Goal: Consume media (video, audio): Consume media (video, audio)

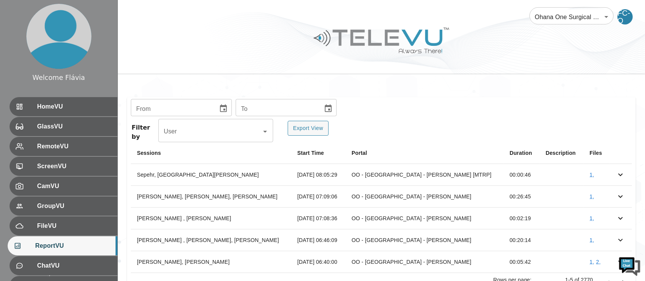
scroll to position [162, 0]
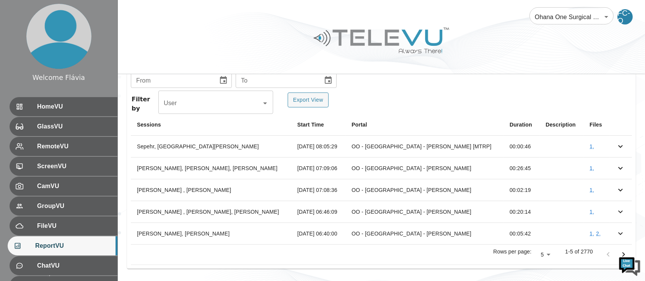
click at [547, 253] on body "Welcome Flávia HomeVU GlassVU RemoteVU ScreenVU CamVU GroupVU FileVU ReportVU C…" at bounding box center [322, 60] width 645 height 444
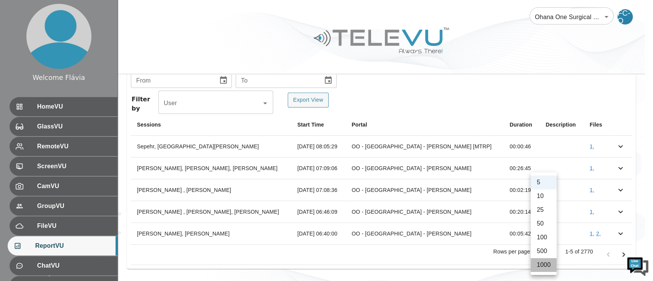
click at [543, 266] on li "1000" at bounding box center [544, 265] width 26 height 14
type input "1000"
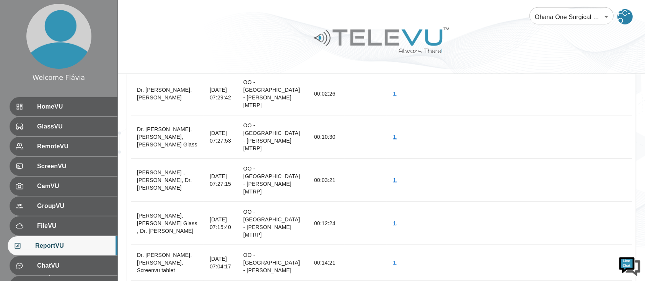
scroll to position [30011, 0]
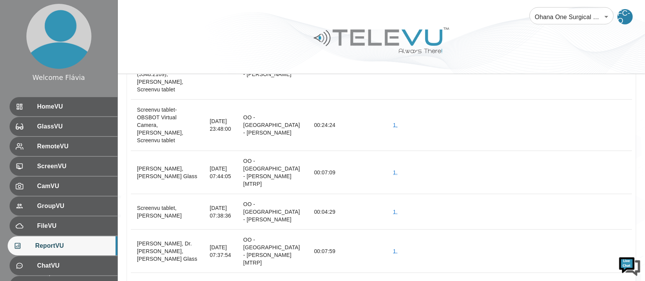
scroll to position [29810, 0]
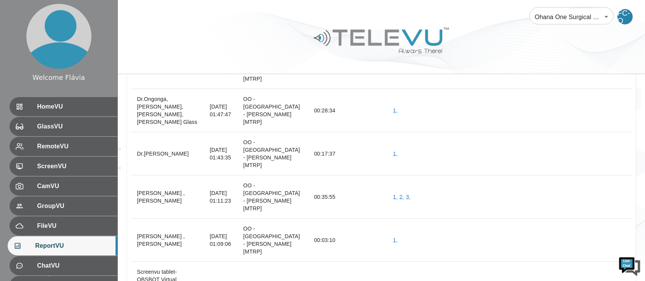
scroll to position [29580, 0]
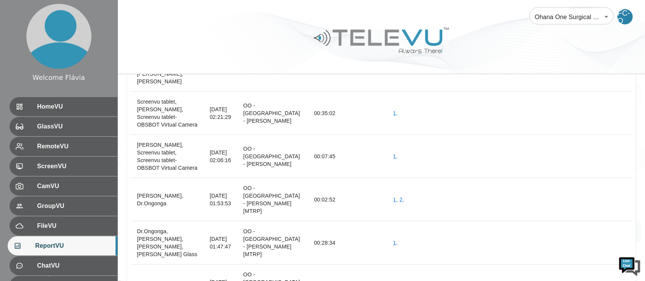
scroll to position [29449, 0]
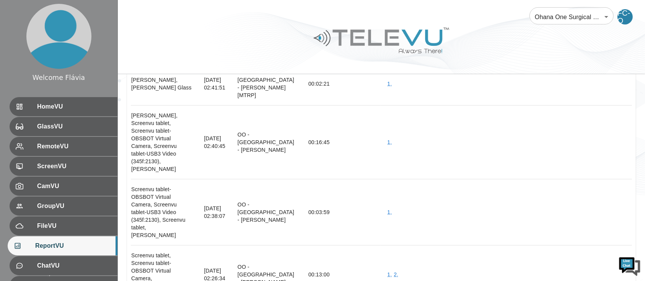
scroll to position [29238, 0]
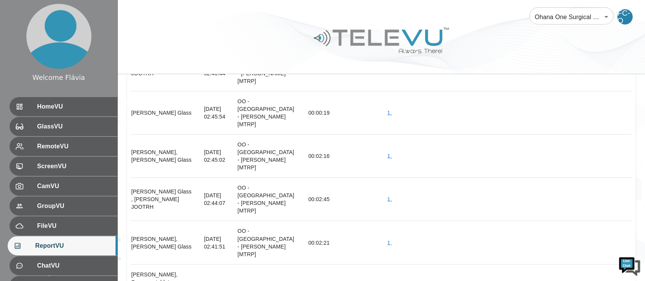
scroll to position [29054, 0]
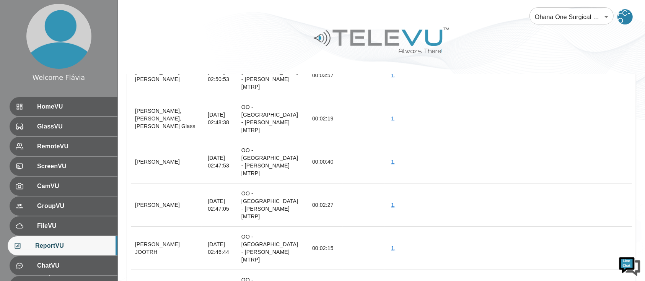
scroll to position [28899, 0]
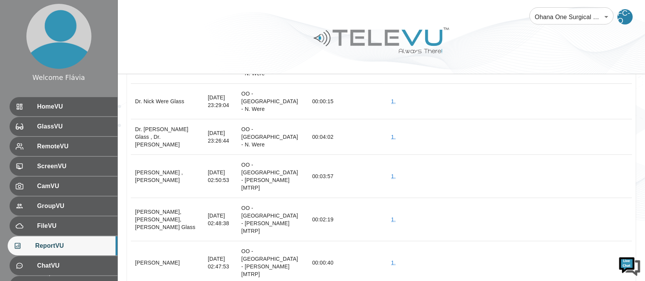
scroll to position [28799, 0]
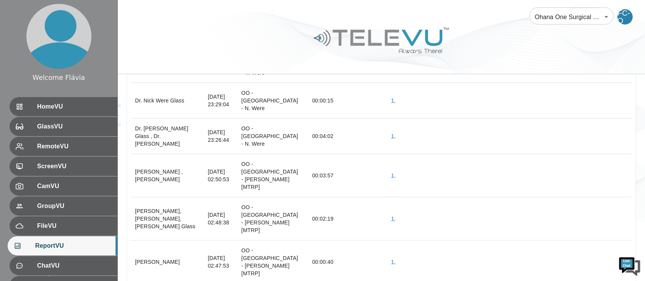
click at [212, 29] on div at bounding box center [382, 46] width 528 height 43
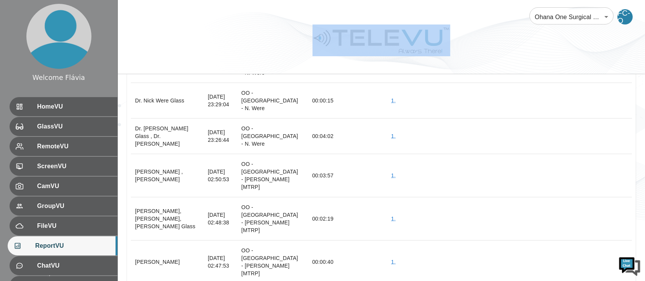
drag, startPoint x: 294, startPoint y: 17, endPoint x: 447, endPoint y: 63, distance: 159.1
click at [447, 63] on div "Ohana One Surgical Sight 5 ​ FC-O" at bounding box center [382, 37] width 528 height 74
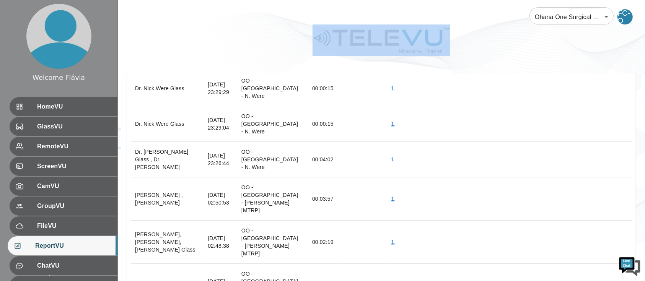
drag, startPoint x: 480, startPoint y: 47, endPoint x: 304, endPoint y: 3, distance: 181.2
click at [304, 3] on div "Ohana One Surgical Sight 5 ​ FC-O" at bounding box center [382, 37] width 528 height 74
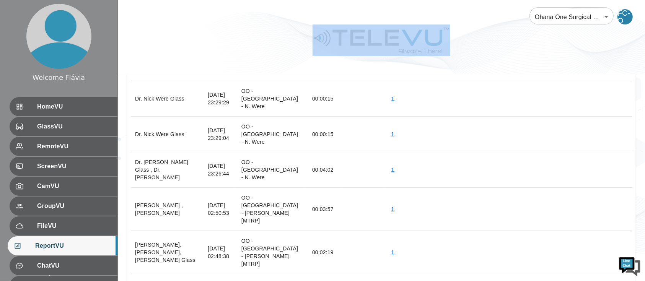
click at [260, 32] on div at bounding box center [382, 46] width 528 height 43
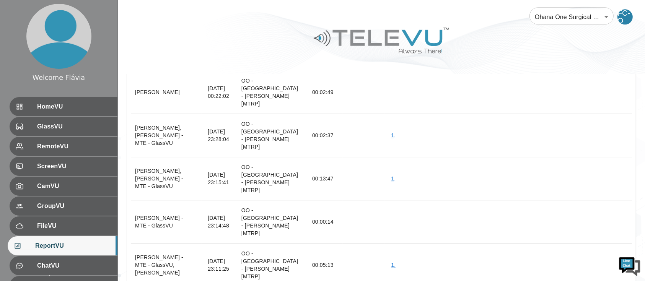
scroll to position [28215, 0]
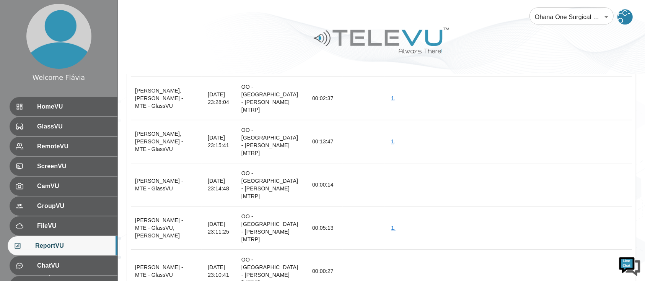
scroll to position [28253, 0]
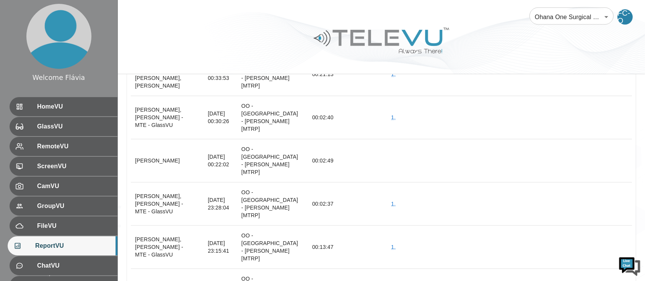
scroll to position [28127, 0]
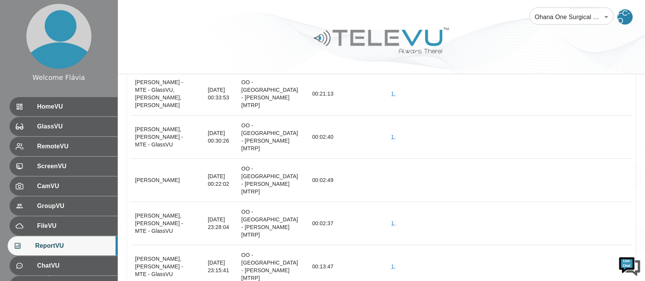
drag, startPoint x: 149, startPoint y: 195, endPoint x: 113, endPoint y: 163, distance: 47.4
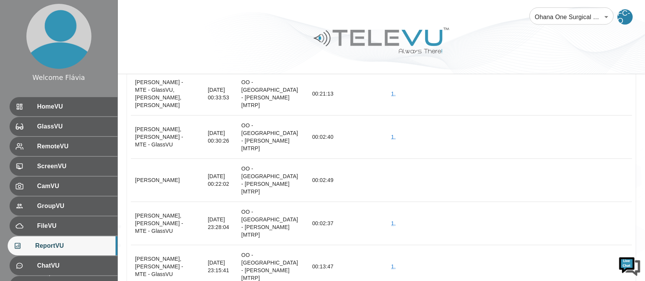
scroll to position [0, 0]
drag, startPoint x: 149, startPoint y: 198, endPoint x: 136, endPoint y: 180, distance: 22.5
copy th "Dr. Nick Were Glass , Dr. Nick Were"
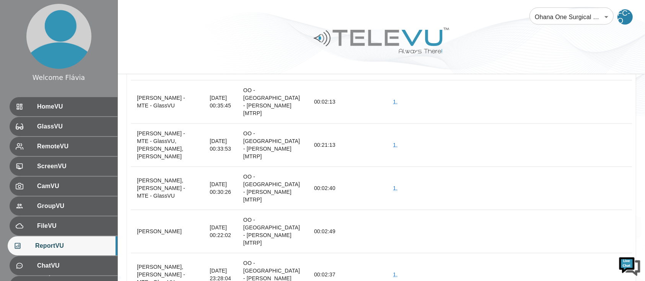
scroll to position [28075, 0]
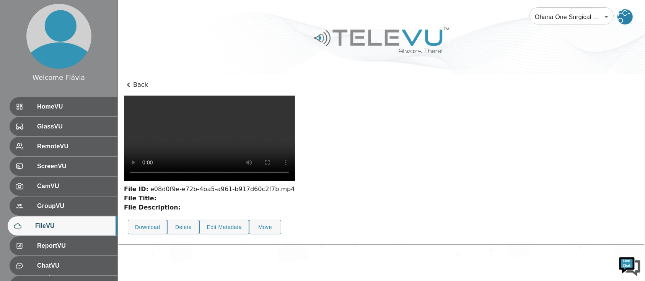
click at [270, 178] on video at bounding box center [209, 138] width 171 height 85
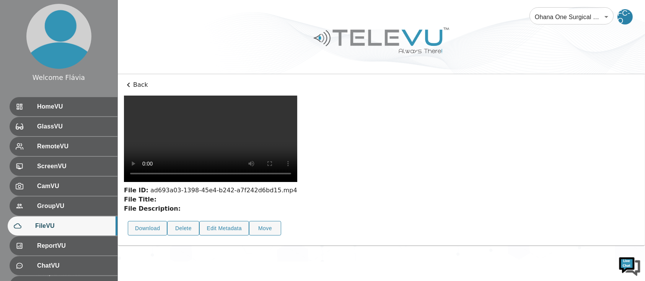
click at [249, 179] on video at bounding box center [210, 139] width 173 height 87
click at [272, 183] on video at bounding box center [210, 139] width 173 height 87
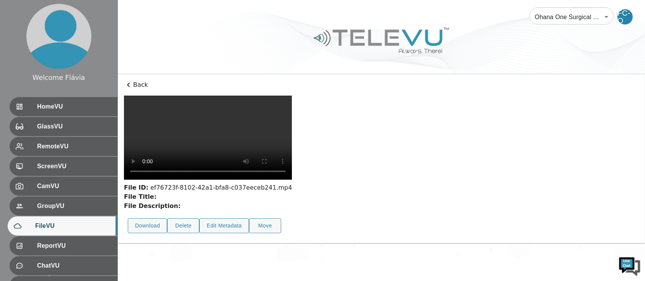
click at [240, 164] on video at bounding box center [208, 138] width 168 height 84
click at [260, 180] on video at bounding box center [208, 138] width 168 height 84
click at [291, 150] on video at bounding box center [207, 138] width 167 height 84
click at [268, 181] on video at bounding box center [209, 138] width 170 height 85
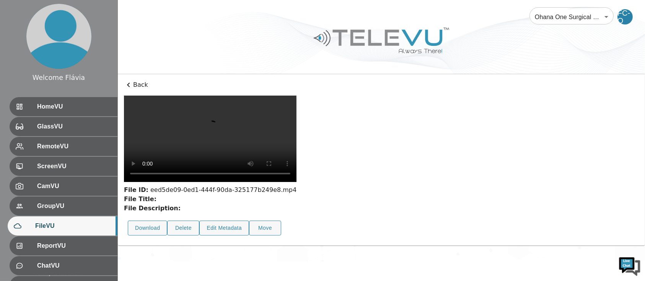
click at [240, 176] on video at bounding box center [210, 139] width 173 height 87
click at [297, 135] on video at bounding box center [210, 139] width 173 height 87
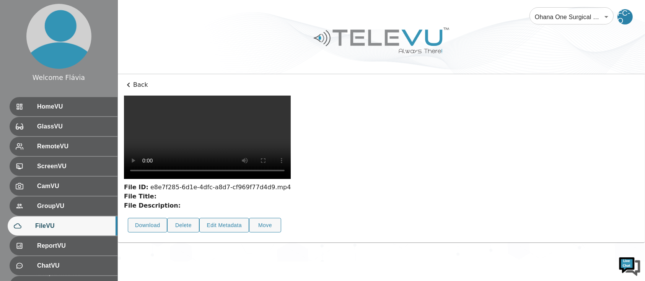
click at [282, 179] on video at bounding box center [207, 137] width 167 height 83
click at [288, 175] on video at bounding box center [207, 137] width 167 height 83
click at [291, 141] on video at bounding box center [207, 137] width 167 height 83
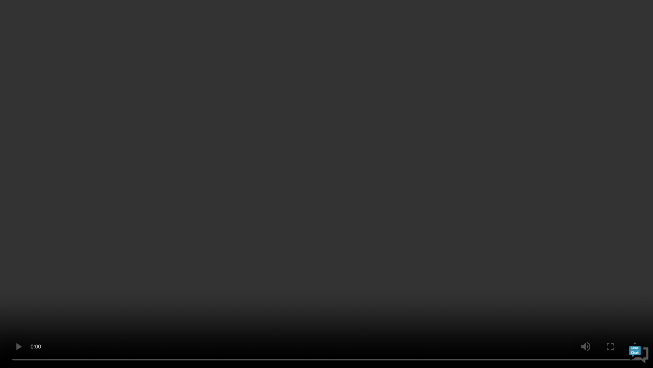
click at [292, 247] on video at bounding box center [326, 184] width 653 height 368
click at [224, 230] on video at bounding box center [326, 184] width 653 height 368
click at [139, 236] on video at bounding box center [326, 184] width 653 height 368
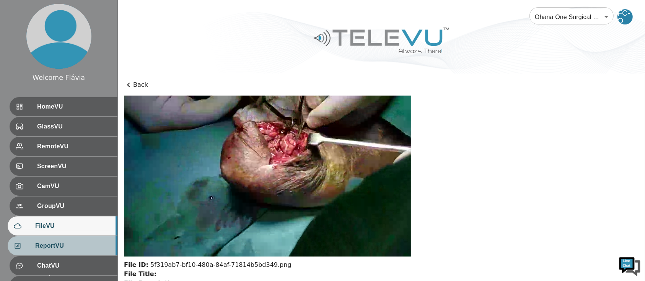
click at [72, 248] on span "ReportVU" at bounding box center [73, 246] width 76 height 9
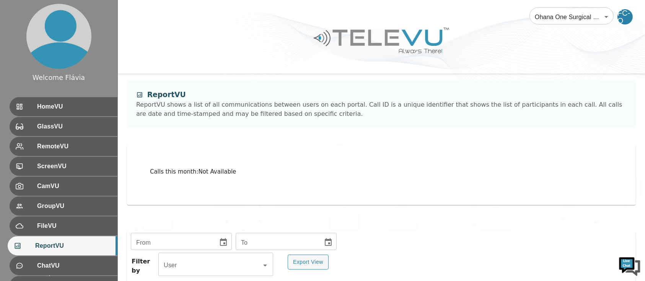
scroll to position [162, 0]
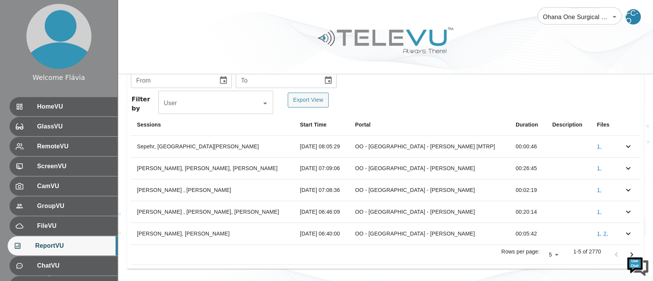
click at [551, 258] on body "Welcome Flávia HomeVU GlassVU RemoteVU ScreenVU CamVU GroupVU FileVU ReportVU C…" at bounding box center [326, 60] width 653 height 444
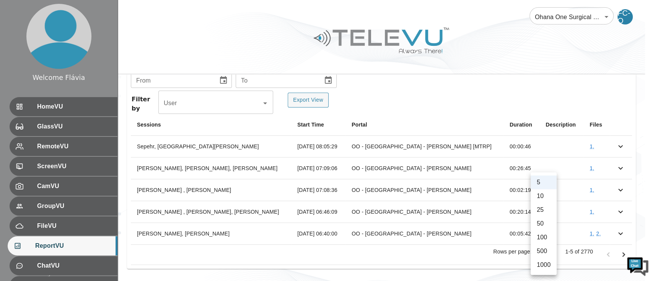
click at [545, 265] on li "1000" at bounding box center [544, 265] width 26 height 14
type input "1000"
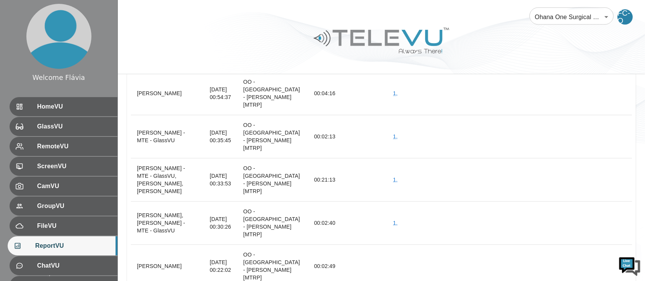
scroll to position [28062, 0]
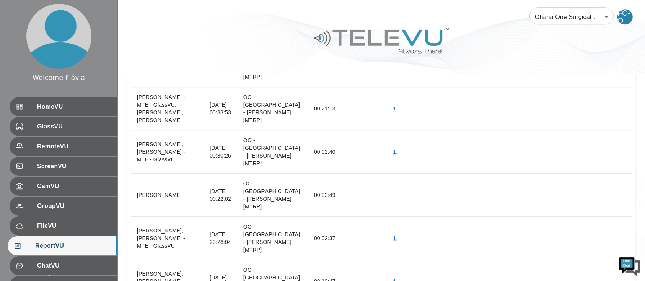
scroll to position [28153, 0]
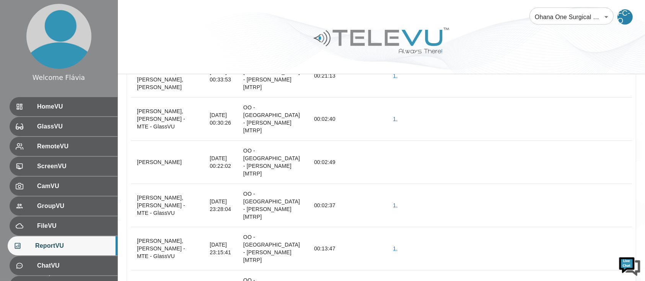
drag, startPoint x: 193, startPoint y: 178, endPoint x: 217, endPoint y: 177, distance: 23.7
copy td "00:00:48"
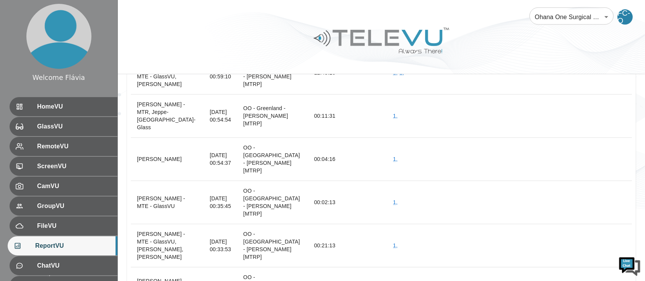
scroll to position [27982, 0]
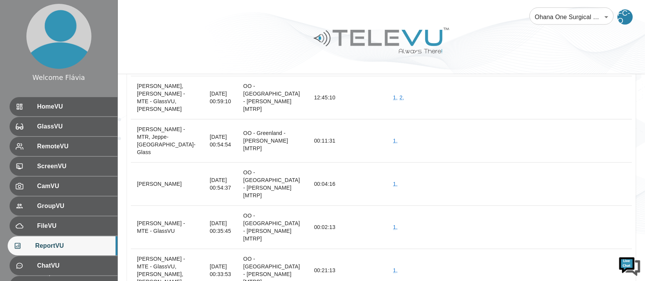
scroll to position [27949, 0]
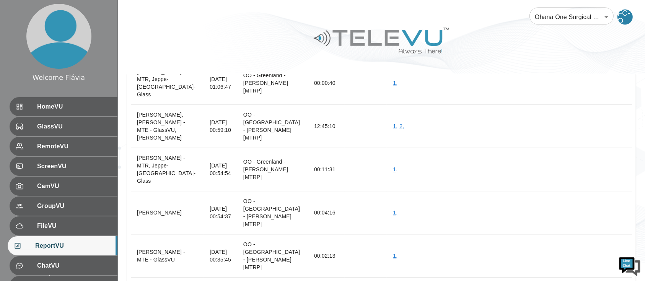
scroll to position [27929, 0]
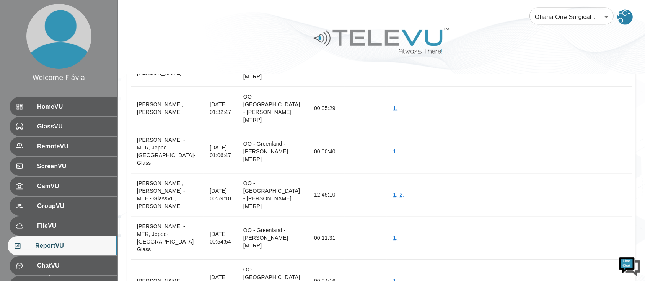
scroll to position [27860, 0]
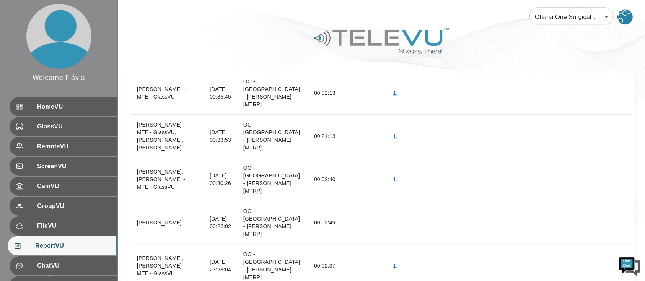
scroll to position [28092, 0]
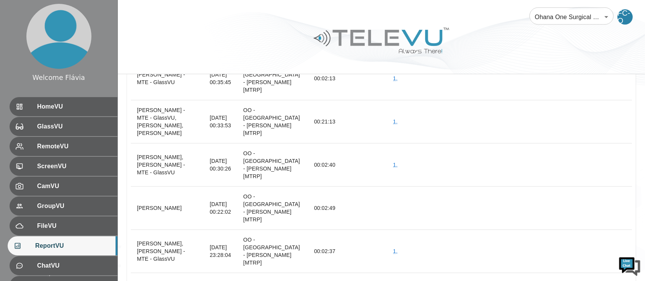
scroll to position [28093, 0]
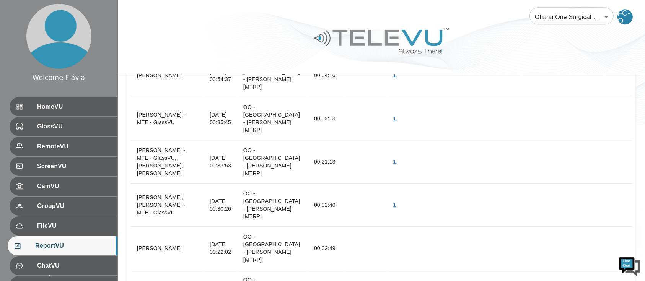
scroll to position [28045, 0]
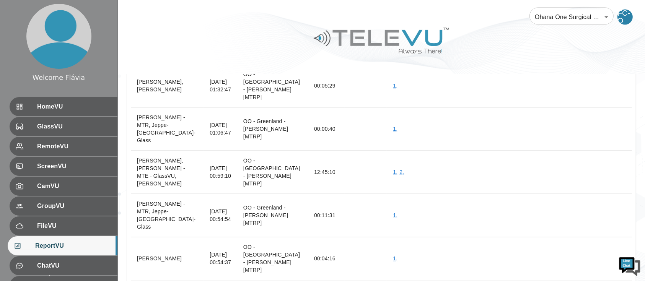
scroll to position [27894, 0]
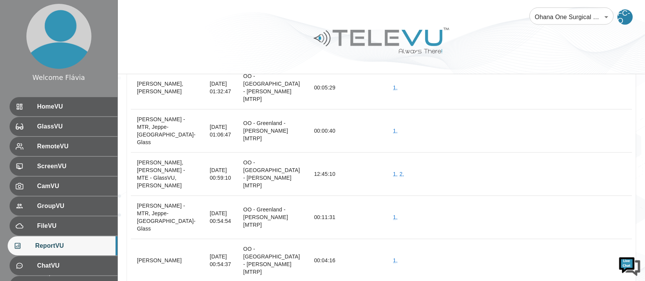
scroll to position [27898, 0]
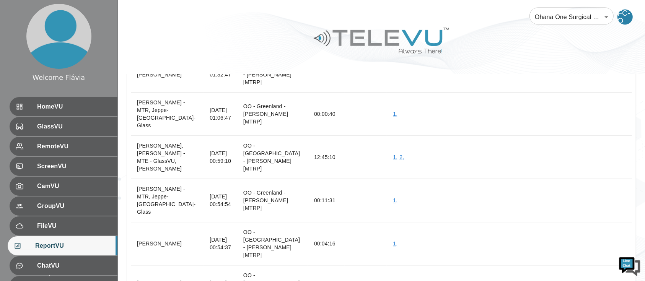
drag, startPoint x: 179, startPoint y: 145, endPoint x: 131, endPoint y: 137, distance: 48.9
copy th "Dr. Nick Were, Dr. Nick Were Glass"
drag, startPoint x: 193, startPoint y: 149, endPoint x: 223, endPoint y: 149, distance: 30.2
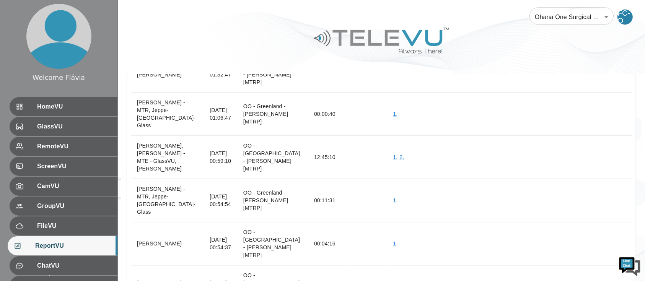
drag, startPoint x: 194, startPoint y: 148, endPoint x: 215, endPoint y: 149, distance: 20.7
copy td "03:13:48"
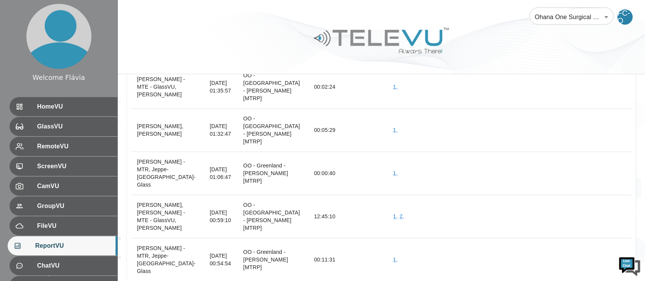
scroll to position [27816, 0]
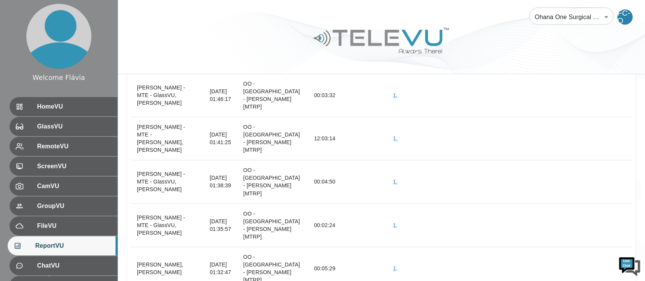
scroll to position [27700, 0]
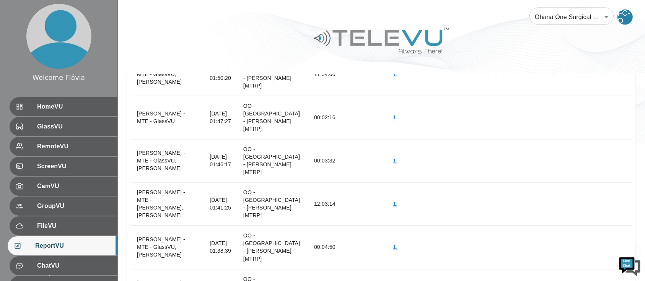
scroll to position [27634, 0]
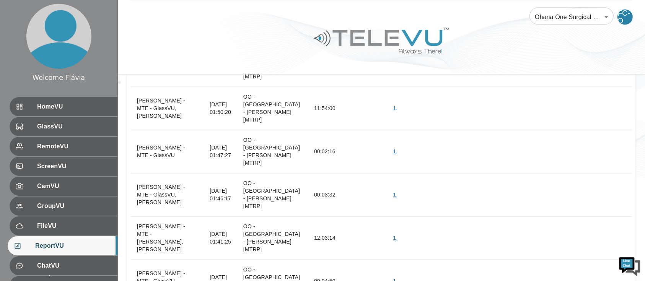
scroll to position [27604, 0]
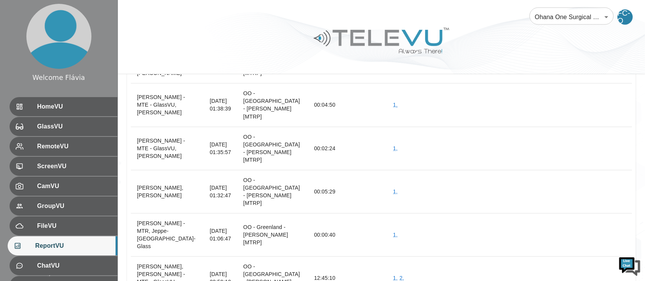
scroll to position [27777, 0]
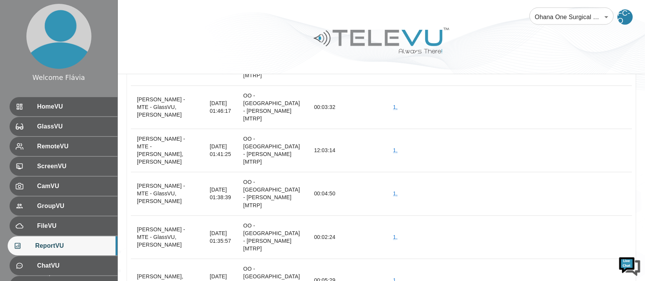
scroll to position [27686, 0]
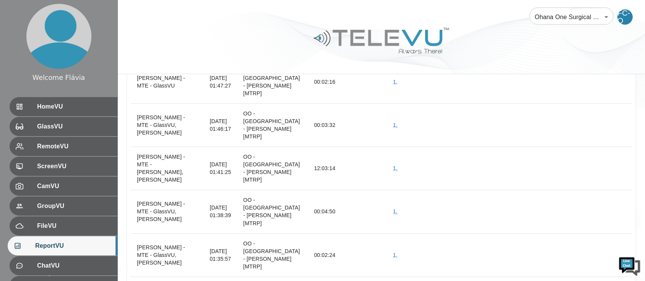
scroll to position [27670, 0]
drag, startPoint x: 136, startPoint y: 116, endPoint x: 180, endPoint y: 130, distance: 46.0
copy th "Dr. Nick Were, Dr. Nick Were Glass"
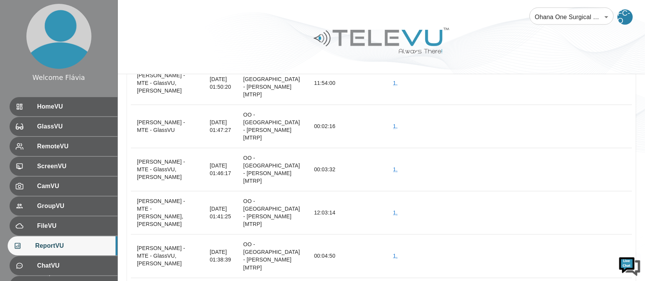
scroll to position [27626, 0]
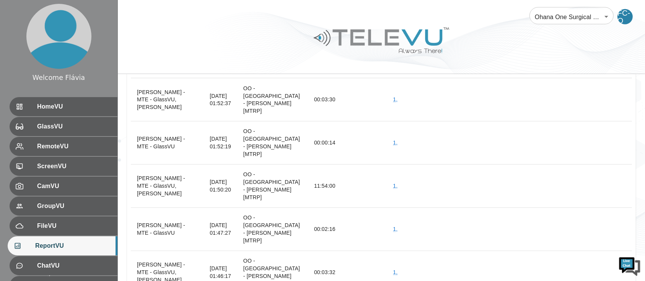
scroll to position [27522, 0]
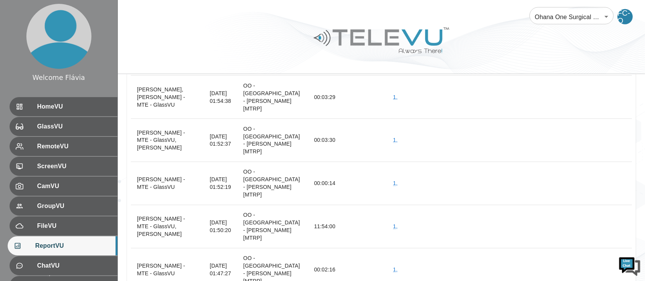
scroll to position [27468, 0]
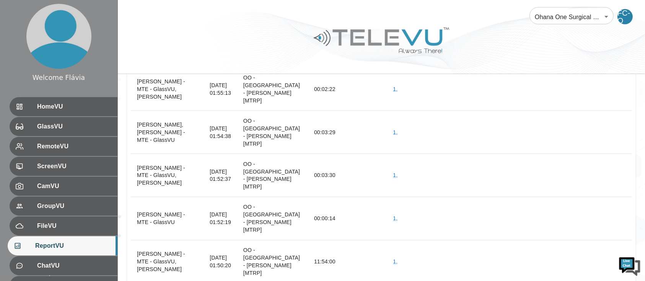
scroll to position [27444, 0]
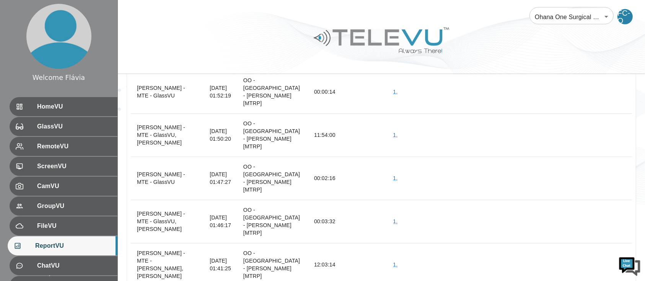
scroll to position [27576, 0]
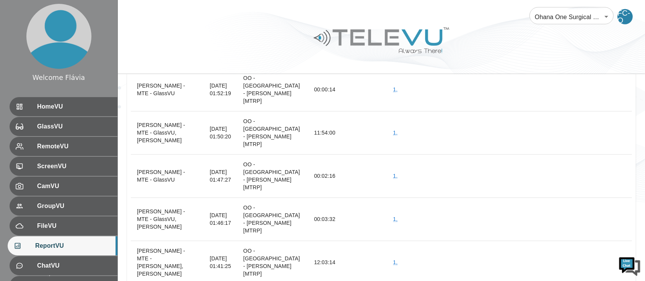
drag, startPoint x: 192, startPoint y: 222, endPoint x: 218, endPoint y: 221, distance: 26.1
copy td "23:53:14"
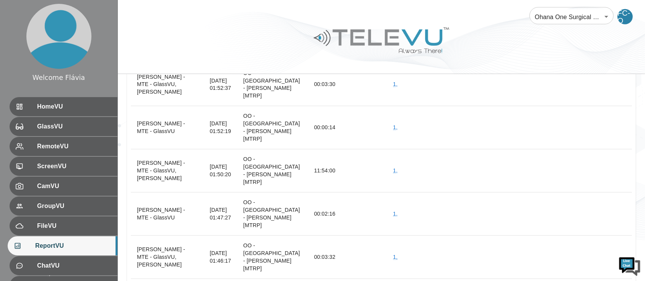
scroll to position [27540, 0]
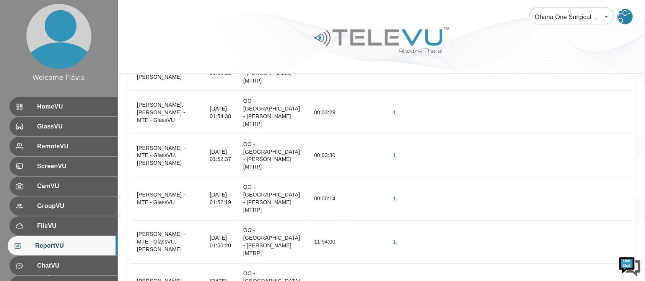
scroll to position [27455, 0]
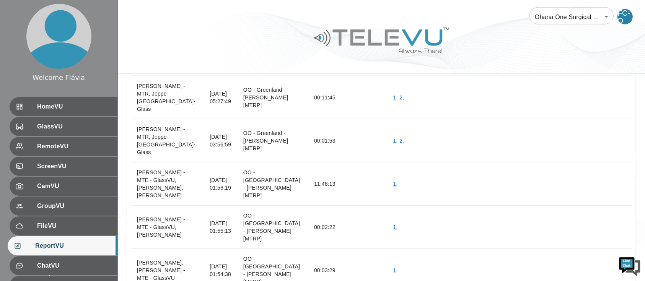
scroll to position [27305, 0]
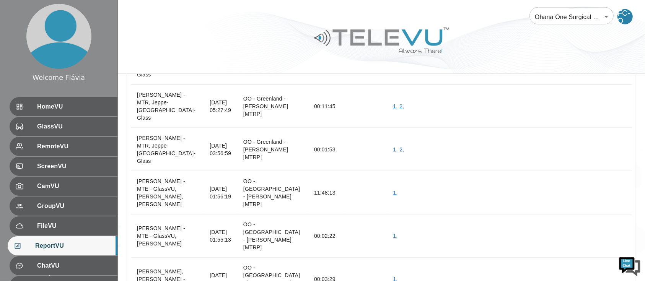
scroll to position [27270, 0]
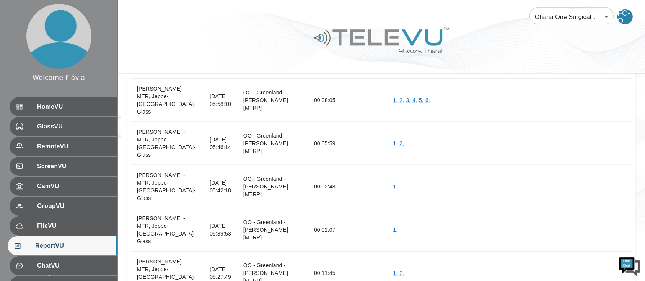
scroll to position [27131, 0]
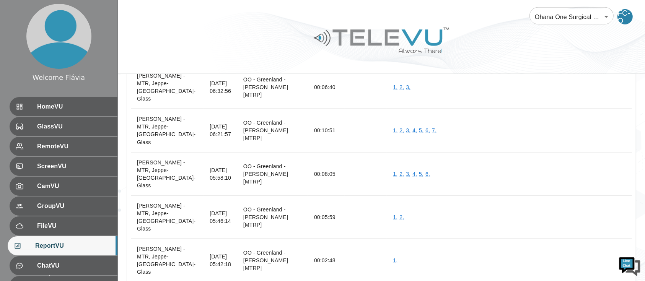
scroll to position [26998, 0]
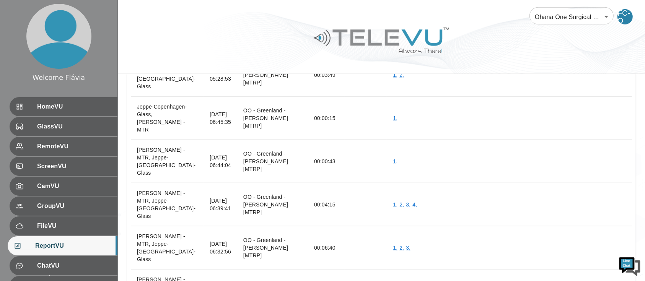
scroll to position [26898, 0]
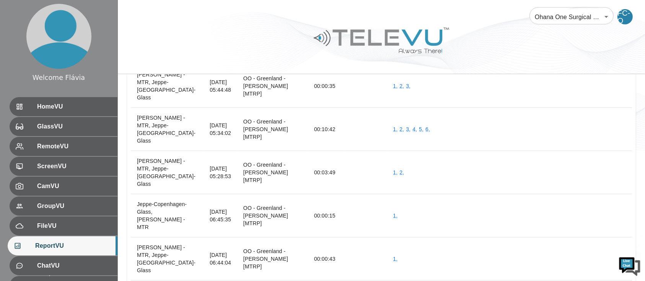
scroll to position [26782, 0]
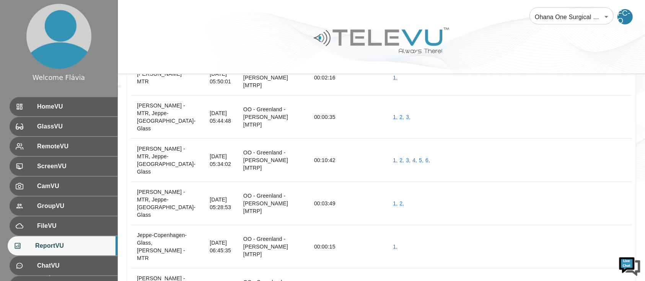
scroll to position [26769, 0]
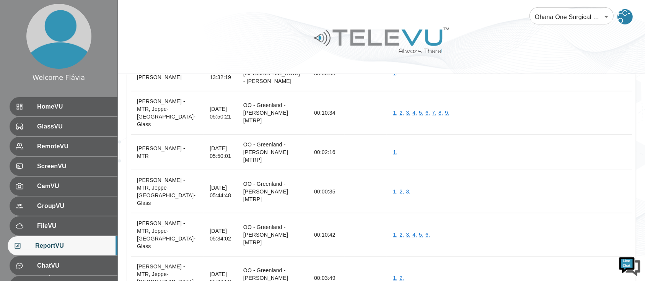
scroll to position [26692, 0]
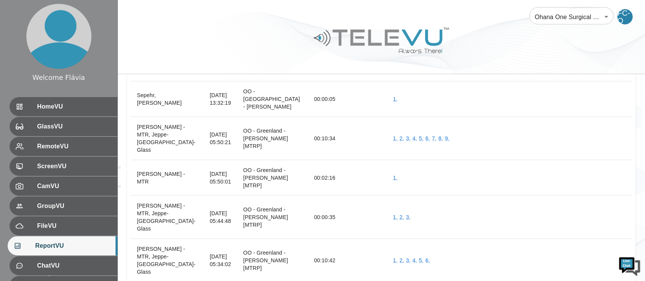
scroll to position [26669, 0]
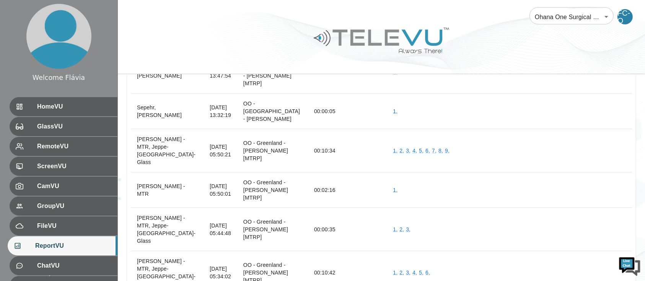
scroll to position [26643, 0]
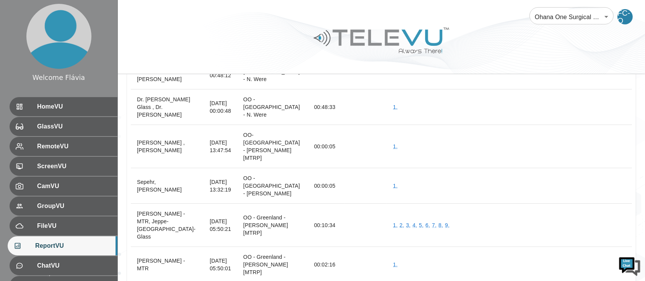
scroll to position [26582, 0]
drag, startPoint x: 351, startPoint y: 129, endPoint x: 352, endPoint y: 143, distance: 14.6
drag, startPoint x: 152, startPoint y: 189, endPoint x: 134, endPoint y: 176, distance: 22.1
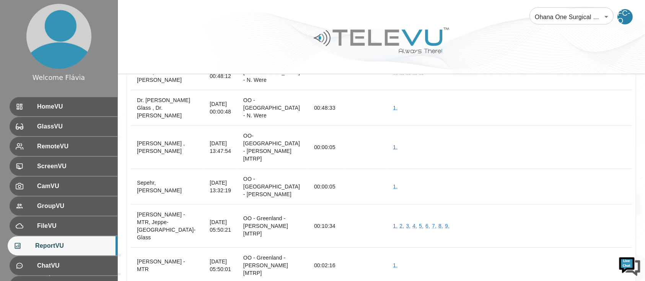
copy th "Dr. Nick Were Glass , Dr. Nick Were"
drag, startPoint x: 191, startPoint y: 188, endPoint x: 218, endPoint y: 190, distance: 26.9
copy td "00:05:50"
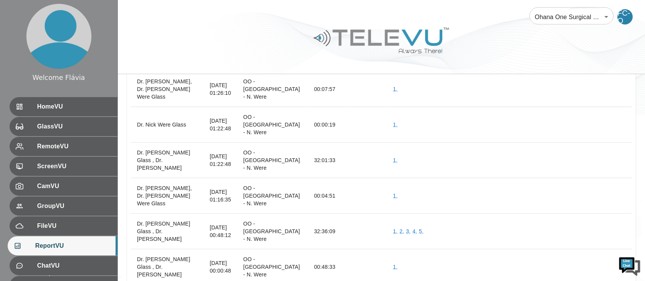
scroll to position [26422, 0]
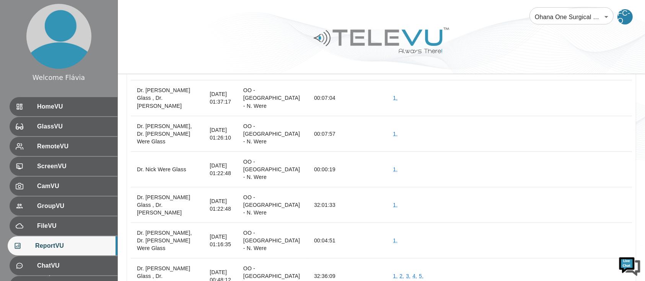
scroll to position [26375, 0]
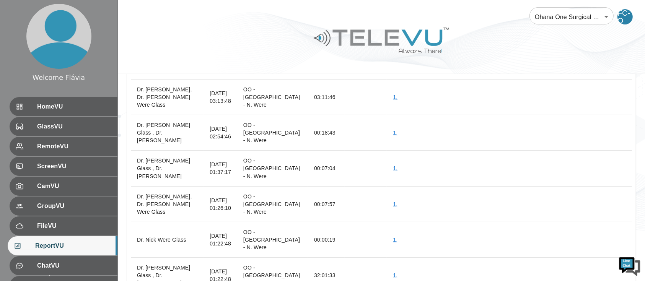
scroll to position [26301, 0]
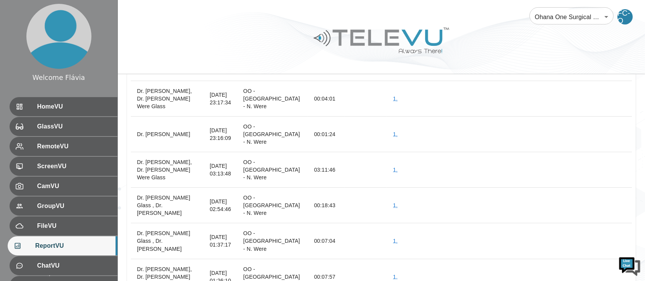
scroll to position [26234, 0]
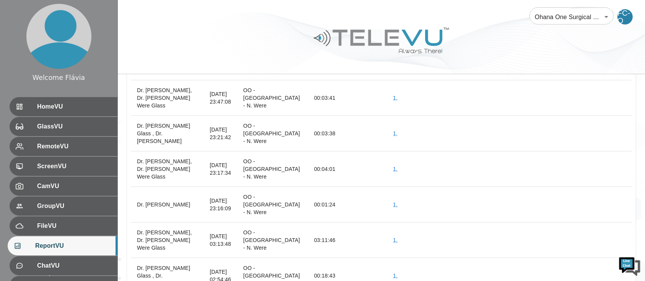
scroll to position [26153, 0]
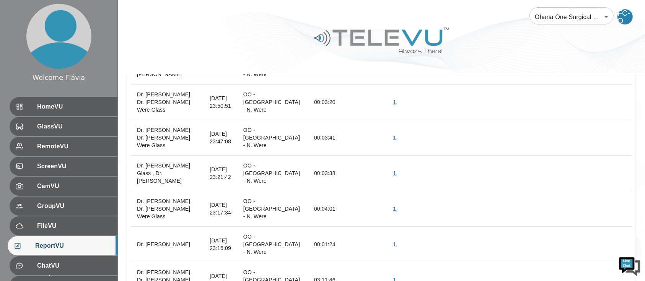
scroll to position [26124, 0]
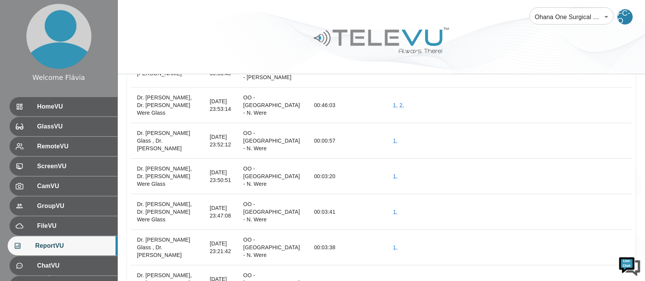
scroll to position [26050, 0]
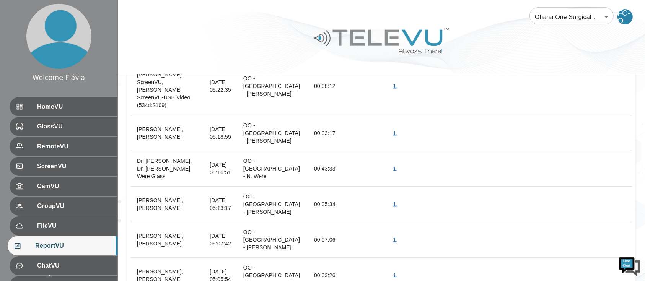
scroll to position [25808, 0]
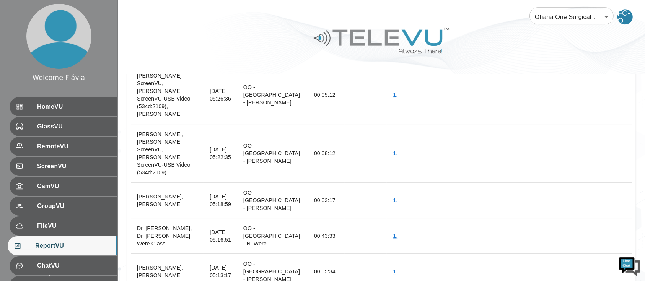
scroll to position [25741, 0]
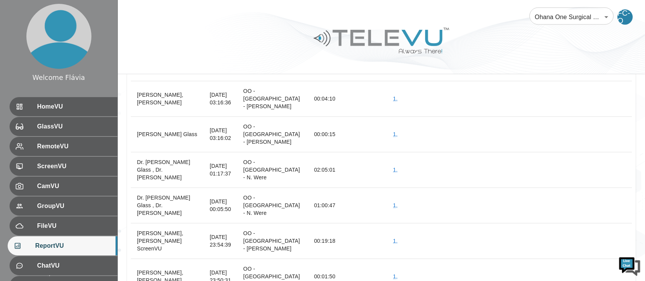
scroll to position [24946, 0]
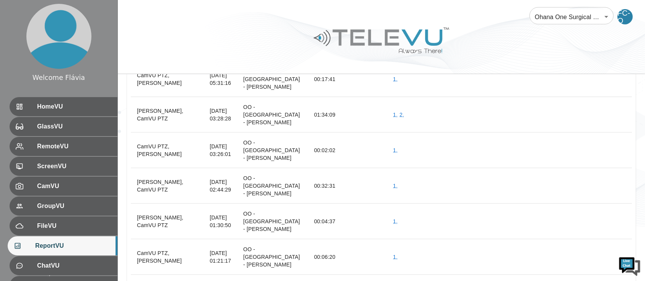
scroll to position [24241, 0]
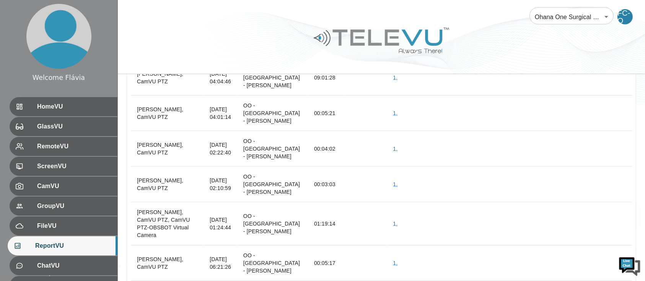
scroll to position [23919, 0]
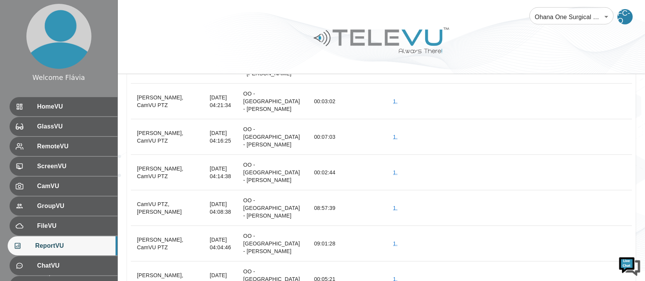
scroll to position [23786, 0]
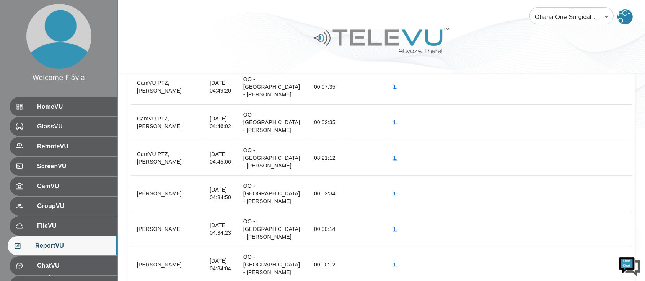
scroll to position [23508, 0]
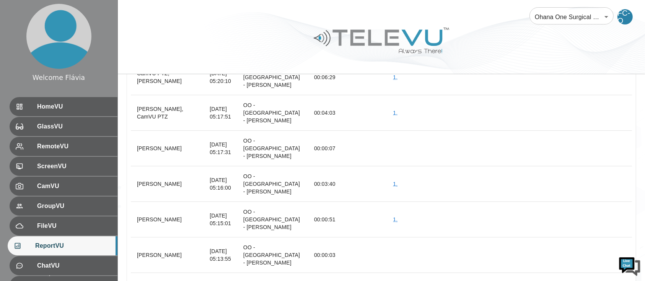
scroll to position [23204, 0]
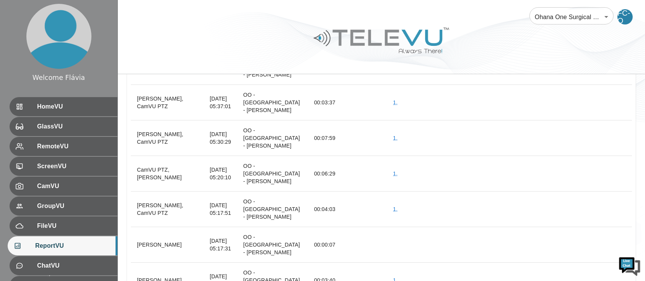
scroll to position [23110, 0]
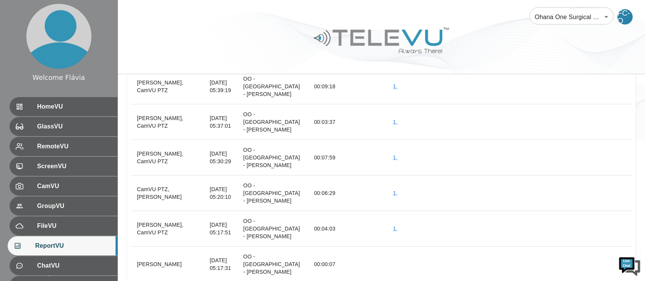
scroll to position [23079, 0]
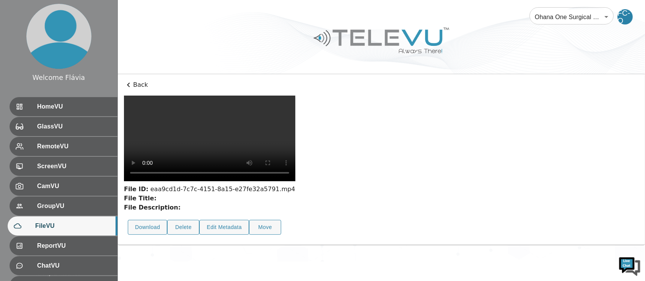
click at [237, 181] on video at bounding box center [210, 139] width 172 height 86
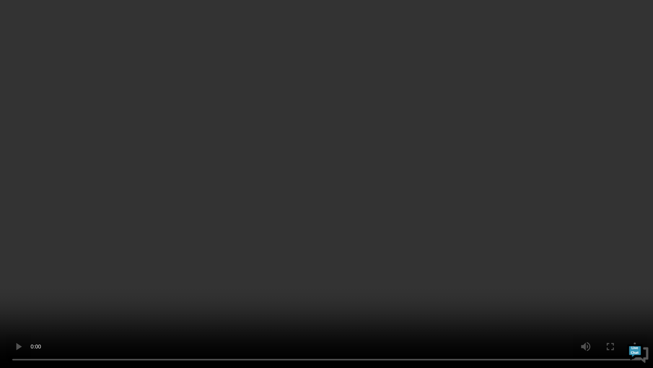
click at [123, 281] on video at bounding box center [326, 184] width 653 height 368
click at [113, 268] on video at bounding box center [326, 184] width 653 height 368
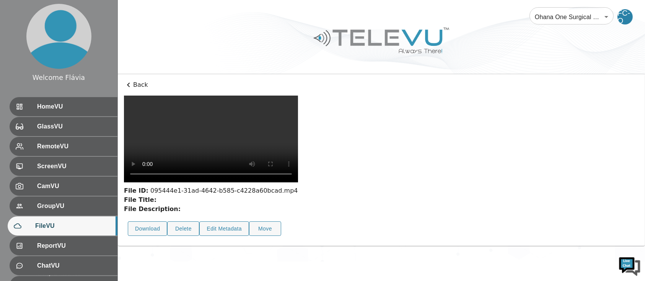
click at [257, 166] on video at bounding box center [211, 139] width 174 height 87
click at [577, 142] on div "File ID: 095444e1-31ad-4642-b585-c4228a60bcad.mp4 File Title: File Description:…" at bounding box center [381, 168] width 515 height 145
click at [380, 46] on img at bounding box center [382, 41] width 138 height 32
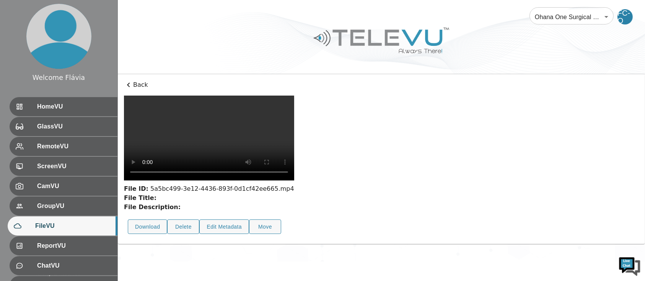
click at [262, 181] on video at bounding box center [209, 138] width 170 height 85
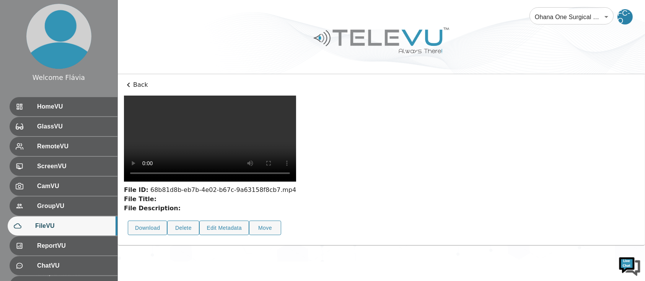
click at [284, 162] on video at bounding box center [210, 139] width 172 height 86
click at [184, 182] on video at bounding box center [210, 139] width 172 height 86
click at [198, 182] on video at bounding box center [210, 139] width 172 height 86
click at [232, 173] on video at bounding box center [210, 139] width 172 height 86
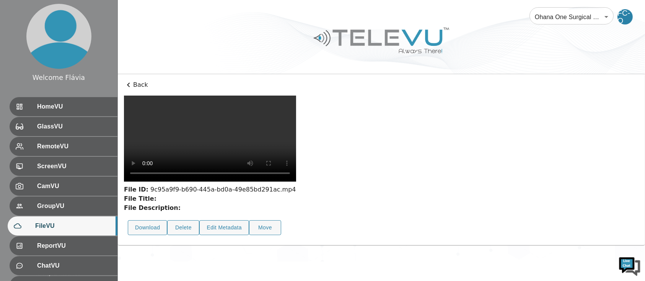
click at [296, 109] on video at bounding box center [210, 139] width 172 height 86
click at [290, 161] on video at bounding box center [210, 139] width 172 height 86
click at [270, 182] on video at bounding box center [210, 139] width 172 height 86
click at [254, 182] on video at bounding box center [210, 139] width 172 height 86
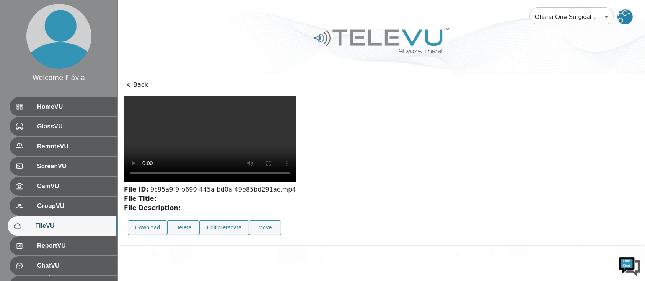
click at [248, 182] on video at bounding box center [210, 139] width 172 height 86
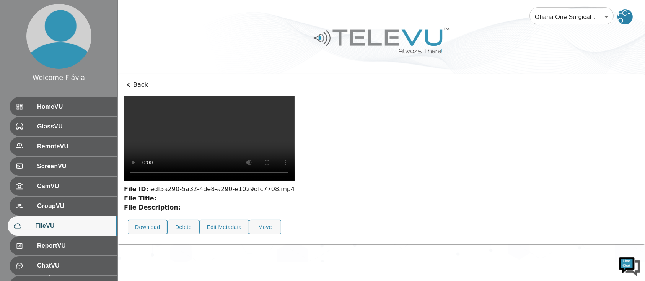
click at [240, 176] on video at bounding box center [209, 138] width 171 height 85
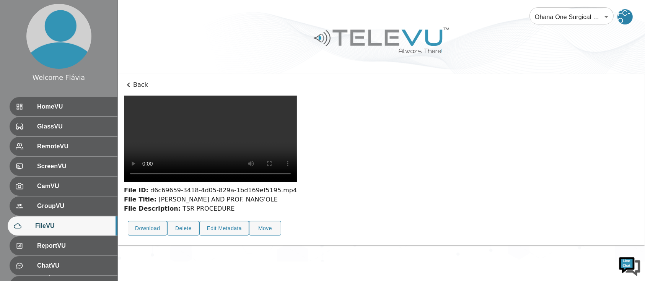
click at [297, 180] on video at bounding box center [210, 139] width 173 height 87
click at [248, 182] on video at bounding box center [210, 139] width 173 height 87
click at [297, 182] on video at bounding box center [210, 139] width 173 height 87
click at [242, 182] on video at bounding box center [210, 139] width 173 height 87
click at [250, 182] on video at bounding box center [210, 139] width 173 height 87
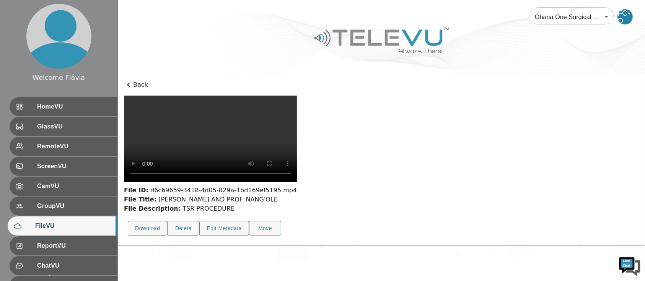
click at [297, 165] on video at bounding box center [210, 139] width 173 height 87
click at [279, 157] on video at bounding box center [210, 139] width 173 height 87
drag, startPoint x: 225, startPoint y: 244, endPoint x: 173, endPoint y: 246, distance: 52.1
click at [173, 214] on div "File Description: TSR PROCEDURE" at bounding box center [210, 208] width 173 height 9
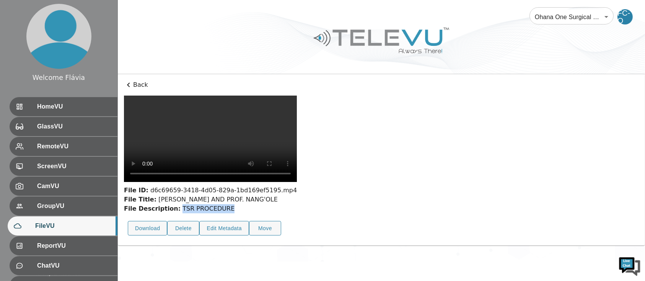
copy div "TSR PROCEDURE"
click at [297, 145] on video at bounding box center [210, 139] width 173 height 87
click at [237, 167] on video at bounding box center [210, 139] width 173 height 87
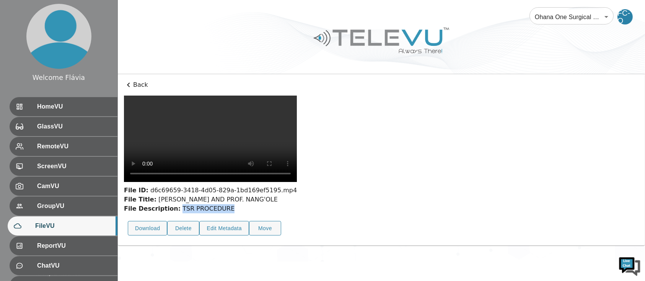
click at [286, 159] on video at bounding box center [210, 139] width 173 height 87
click at [297, 145] on video at bounding box center [210, 139] width 173 height 87
click at [255, 177] on video at bounding box center [210, 139] width 173 height 87
click at [297, 182] on video at bounding box center [210, 139] width 173 height 87
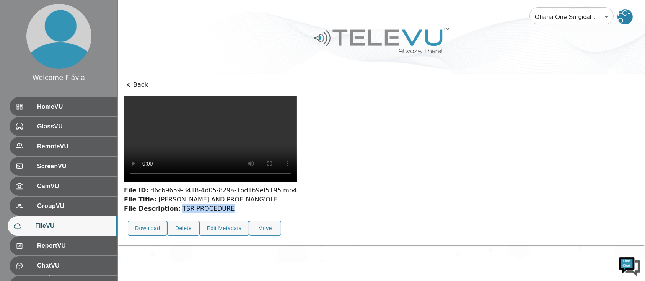
click at [273, 170] on video at bounding box center [210, 139] width 173 height 87
click at [293, 148] on video at bounding box center [210, 139] width 173 height 87
click at [255, 148] on video at bounding box center [210, 139] width 173 height 87
drag, startPoint x: 221, startPoint y: 243, endPoint x: 172, endPoint y: 246, distance: 49.8
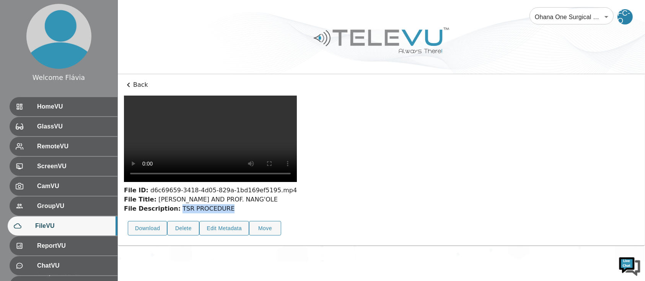
click at [172, 214] on div "File Description: TSR PROCEDURE" at bounding box center [210, 208] width 173 height 9
copy div "TSR PROCEDURE"
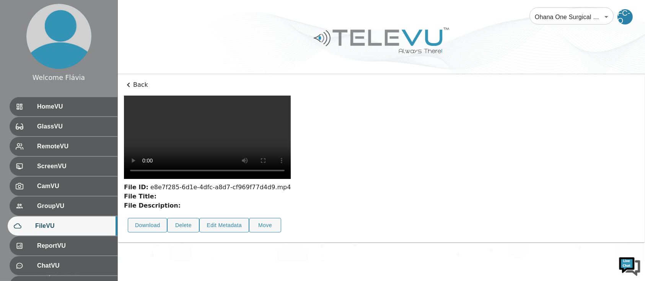
click at [224, 169] on video at bounding box center [207, 137] width 167 height 83
click at [273, 179] on video at bounding box center [207, 137] width 167 height 83
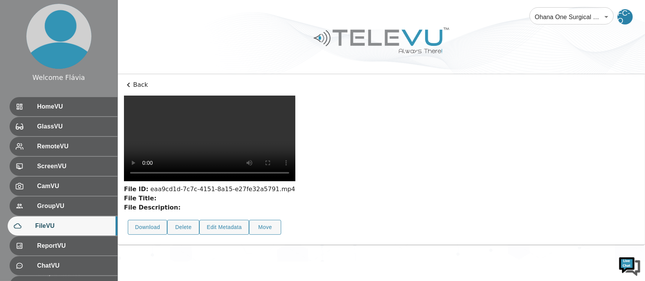
click at [233, 158] on video at bounding box center [210, 139] width 172 height 86
click at [296, 142] on video at bounding box center [210, 139] width 172 height 86
click at [254, 169] on video at bounding box center [210, 139] width 172 height 86
click at [241, 137] on video at bounding box center [210, 139] width 172 height 86
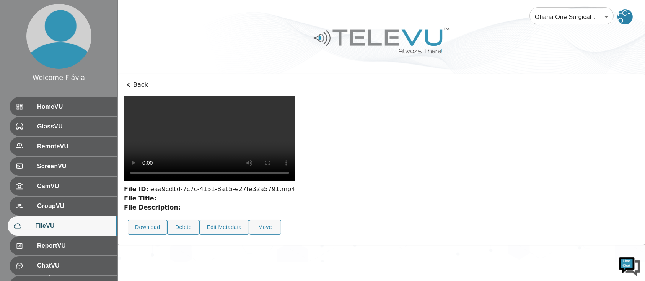
scroll to position [0, 0]
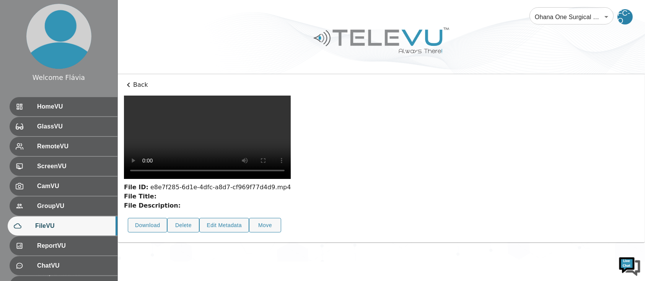
click at [291, 179] on video at bounding box center [207, 137] width 167 height 83
click at [266, 168] on video at bounding box center [207, 137] width 167 height 83
click at [229, 179] on video at bounding box center [207, 137] width 167 height 83
click at [291, 154] on video at bounding box center [207, 137] width 167 height 83
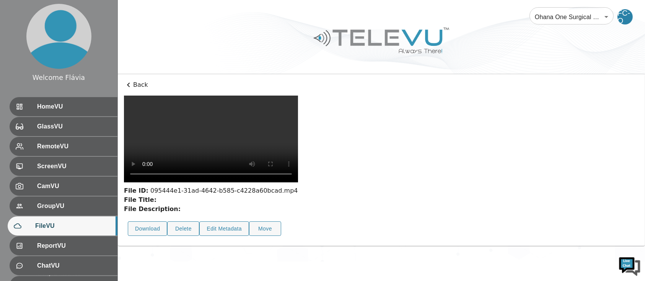
click at [228, 183] on video at bounding box center [211, 139] width 174 height 87
click at [286, 153] on video at bounding box center [211, 139] width 174 height 87
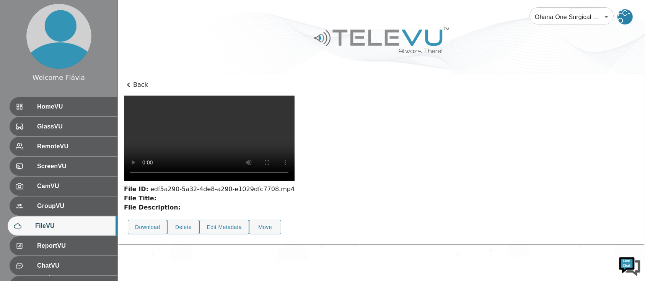
click at [238, 181] on video at bounding box center [209, 138] width 171 height 85
click at [263, 181] on video at bounding box center [209, 138] width 171 height 85
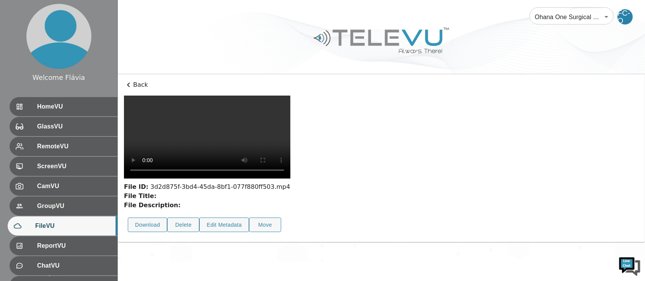
click at [233, 172] on video at bounding box center [207, 137] width 167 height 83
click at [256, 180] on video at bounding box center [208, 138] width 168 height 84
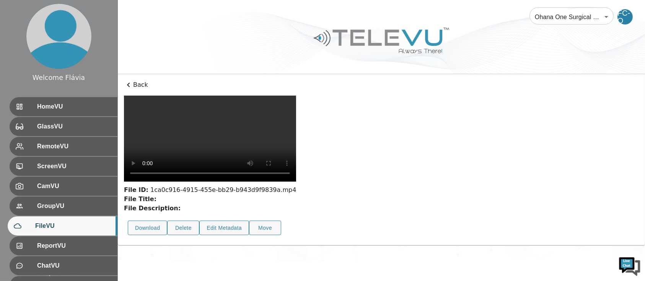
click at [256, 182] on video at bounding box center [210, 139] width 172 height 86
click at [222, 183] on video at bounding box center [211, 139] width 174 height 87
click at [297, 173] on video at bounding box center [210, 139] width 173 height 87
click at [273, 182] on video at bounding box center [210, 139] width 173 height 87
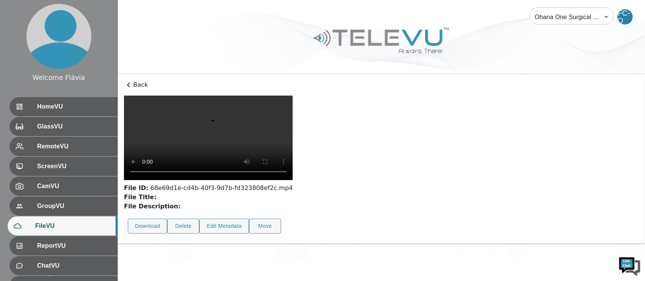
click at [274, 180] on video at bounding box center [208, 138] width 169 height 85
click at [278, 141] on video at bounding box center [208, 138] width 169 height 85
click at [292, 175] on video at bounding box center [208, 138] width 168 height 84
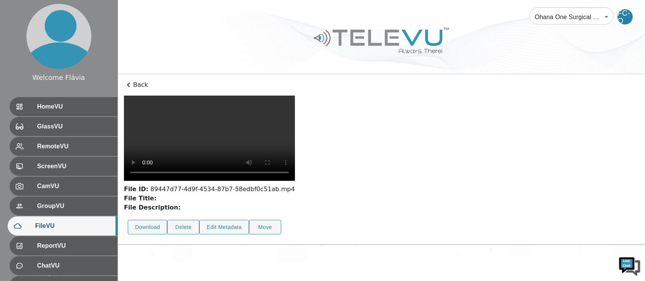
click at [281, 181] on video at bounding box center [209, 138] width 171 height 85
click at [252, 181] on video at bounding box center [210, 139] width 172 height 86
click at [258, 181] on video at bounding box center [210, 139] width 172 height 86
click at [266, 181] on video at bounding box center [209, 138] width 171 height 85
click at [283, 163] on video at bounding box center [209, 138] width 170 height 85
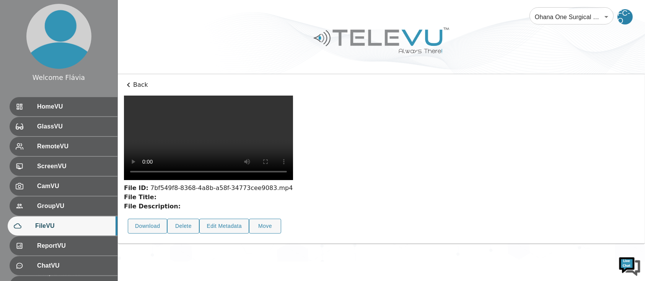
click at [270, 180] on video at bounding box center [208, 138] width 169 height 85
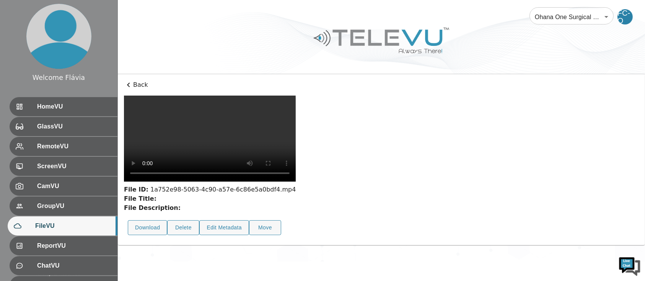
click at [276, 182] on video at bounding box center [210, 139] width 172 height 86
click at [285, 168] on video at bounding box center [210, 139] width 172 height 86
click at [225, 182] on video at bounding box center [210, 139] width 172 height 86
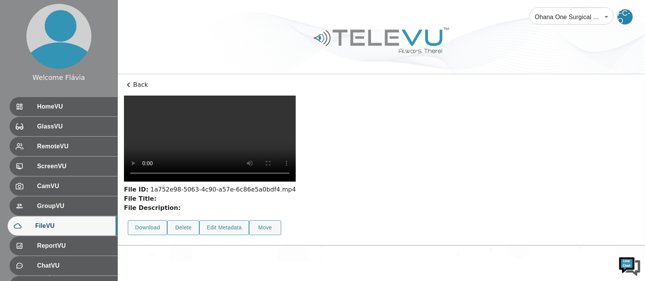
click at [225, 182] on video at bounding box center [210, 139] width 172 height 86
click at [269, 161] on video at bounding box center [210, 139] width 172 height 86
click at [288, 180] on video at bounding box center [210, 139] width 172 height 86
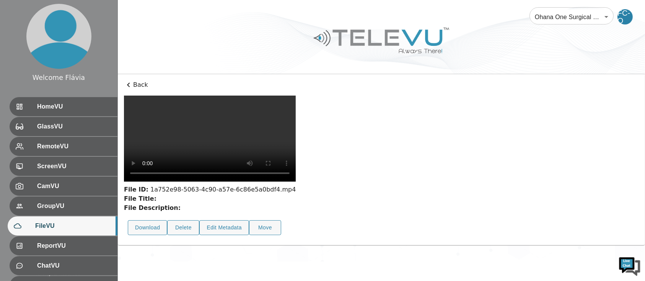
click at [296, 153] on video at bounding box center [210, 139] width 172 height 86
click at [296, 182] on video at bounding box center [210, 139] width 172 height 86
click at [286, 103] on video at bounding box center [210, 139] width 172 height 86
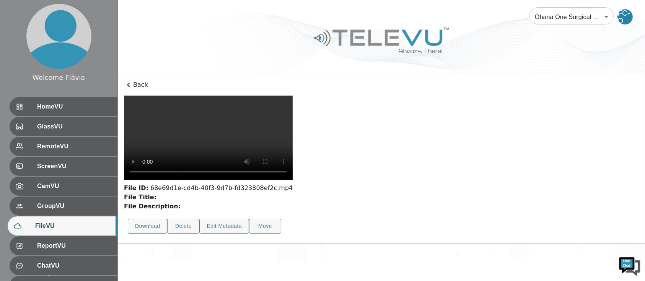
click at [253, 165] on video at bounding box center [208, 138] width 169 height 85
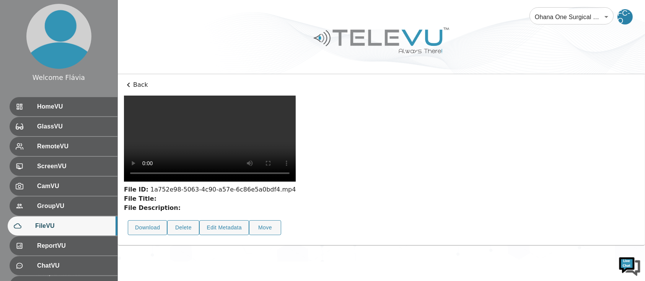
click at [272, 182] on video at bounding box center [210, 139] width 172 height 86
click at [225, 182] on video at bounding box center [210, 139] width 172 height 86
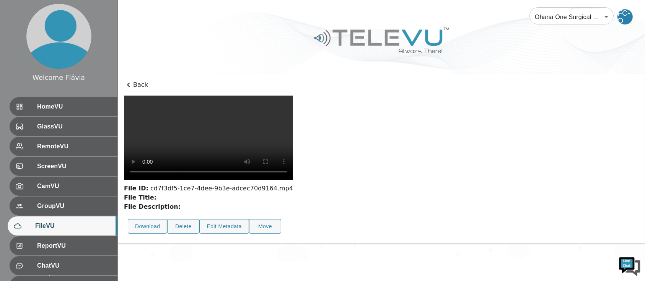
click at [241, 180] on video at bounding box center [208, 138] width 169 height 85
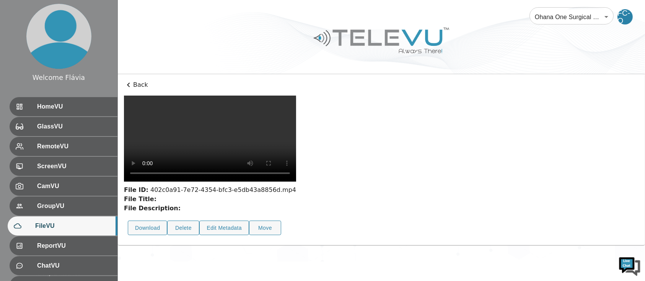
click at [292, 178] on video at bounding box center [210, 139] width 172 height 86
click at [242, 182] on video at bounding box center [210, 139] width 172 height 86
click at [276, 182] on video at bounding box center [210, 139] width 172 height 86
click at [255, 154] on video at bounding box center [210, 139] width 172 height 86
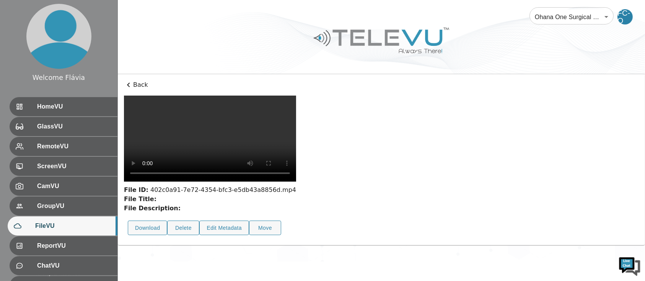
click at [272, 165] on video at bounding box center [210, 139] width 172 height 86
click at [260, 182] on video at bounding box center [210, 139] width 173 height 87
click at [286, 180] on video at bounding box center [210, 139] width 172 height 86
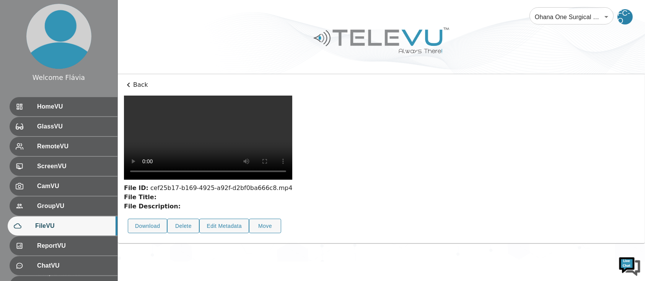
click at [292, 159] on video at bounding box center [208, 138] width 168 height 84
click at [274, 180] on video at bounding box center [209, 138] width 170 height 85
click at [294, 181] on video at bounding box center [209, 138] width 170 height 85
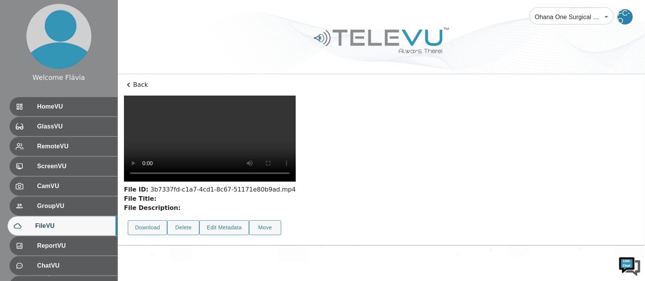
click at [286, 166] on video at bounding box center [210, 139] width 172 height 86
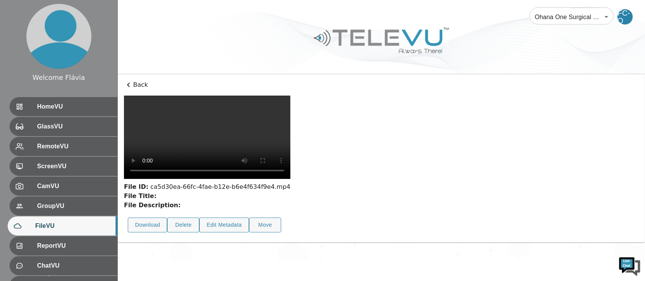
click at [291, 179] on video at bounding box center [207, 137] width 167 height 83
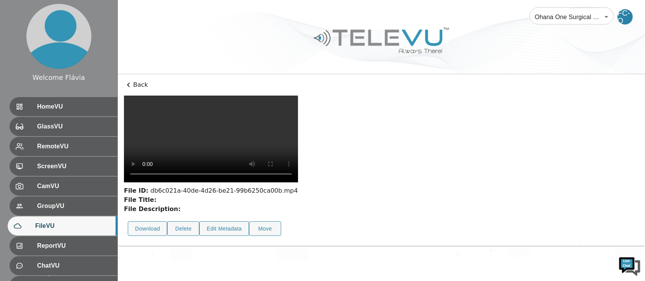
click at [298, 162] on video at bounding box center [211, 139] width 174 height 87
click at [282, 174] on video at bounding box center [211, 139] width 174 height 87
click at [266, 183] on video at bounding box center [211, 139] width 174 height 87
drag, startPoint x: 257, startPoint y: 164, endPoint x: 268, endPoint y: 151, distance: 17.2
click at [260, 157] on video at bounding box center [211, 139] width 174 height 87
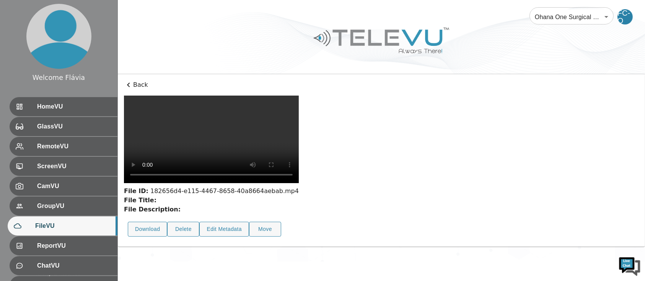
click at [264, 166] on video at bounding box center [211, 140] width 175 height 88
click at [220, 177] on video at bounding box center [211, 140] width 175 height 88
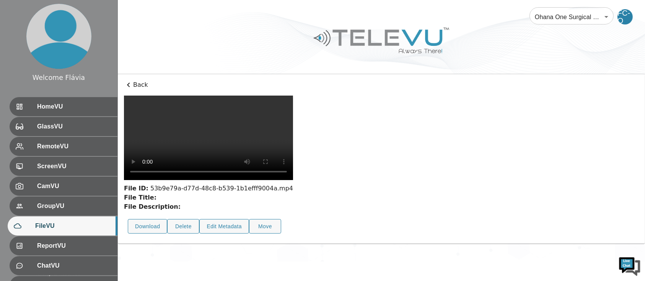
click at [270, 172] on video at bounding box center [208, 138] width 169 height 85
click at [218, 238] on div "File ID: 53b9e79a-d77d-48c8-b539-1b1efff9004a.mp4 File Title: File Description:…" at bounding box center [208, 167] width 169 height 142
click at [293, 180] on video at bounding box center [208, 138] width 169 height 85
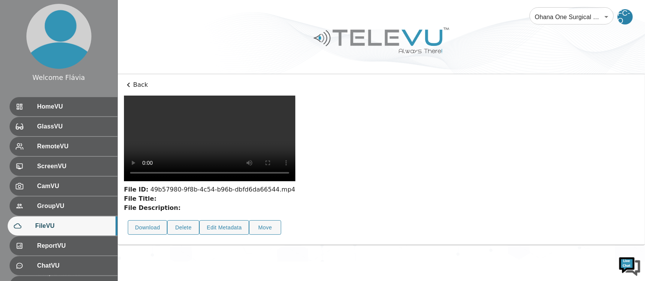
click at [271, 181] on video at bounding box center [210, 139] width 172 height 86
click at [294, 170] on video at bounding box center [210, 139] width 172 height 86
click at [278, 239] on div "File ID: 3e547b10-c49f-45ae-b793-e2c9d65aeb6d.mp4 File Title: File Description:…" at bounding box center [210, 168] width 172 height 144
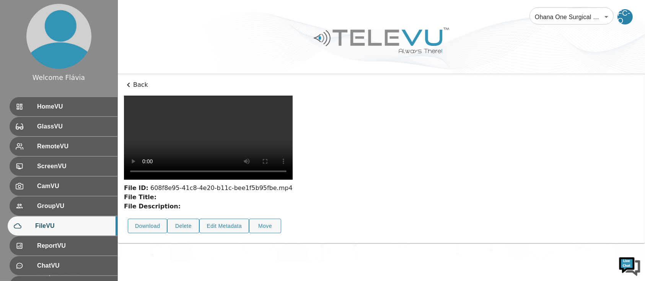
click at [293, 157] on video at bounding box center [208, 138] width 169 height 84
click at [264, 180] on video at bounding box center [208, 138] width 169 height 85
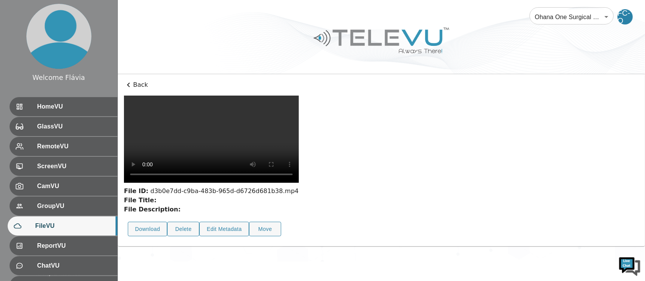
click at [278, 183] on video at bounding box center [211, 139] width 175 height 87
click at [299, 183] on video at bounding box center [211, 140] width 175 height 88
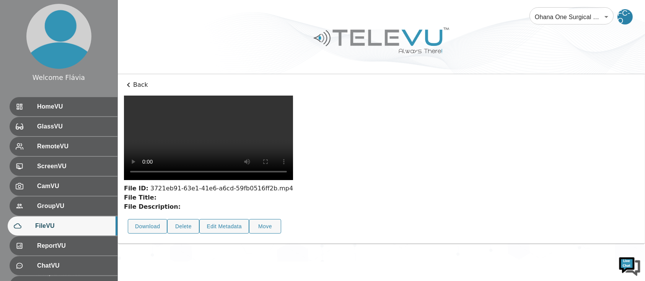
click at [289, 180] on video at bounding box center [208, 138] width 169 height 85
click at [288, 180] on video at bounding box center [208, 138] width 169 height 85
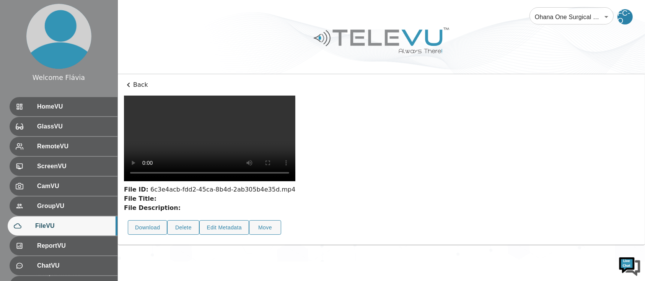
click at [292, 181] on video at bounding box center [210, 139] width 172 height 86
click at [286, 144] on video at bounding box center [210, 139] width 172 height 86
click at [294, 181] on video at bounding box center [209, 138] width 170 height 85
click at [233, 181] on video at bounding box center [209, 138] width 170 height 85
click at [234, 181] on video at bounding box center [209, 138] width 170 height 85
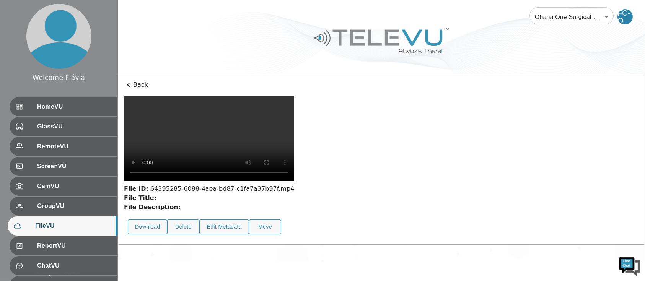
click at [217, 181] on video at bounding box center [209, 138] width 170 height 85
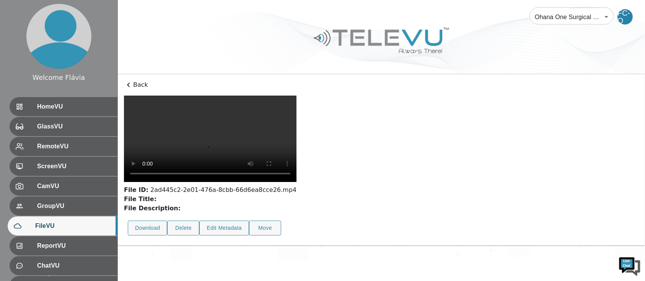
click at [271, 182] on video at bounding box center [210, 139] width 173 height 87
click at [295, 183] on video at bounding box center [210, 139] width 173 height 87
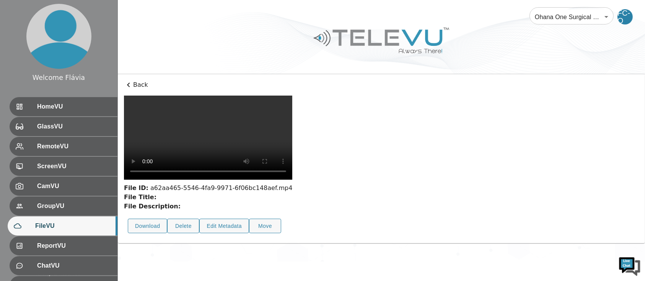
click at [255, 155] on video at bounding box center [208, 138] width 168 height 84
click at [248, 180] on video at bounding box center [208, 138] width 168 height 84
click at [238, 131] on video at bounding box center [208, 138] width 168 height 84
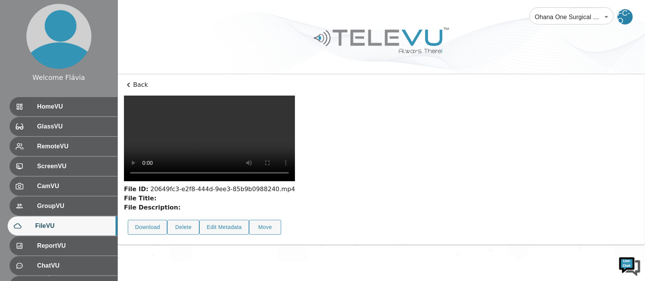
click at [245, 181] on video at bounding box center [209, 139] width 171 height 86
click at [295, 113] on video at bounding box center [209, 138] width 171 height 85
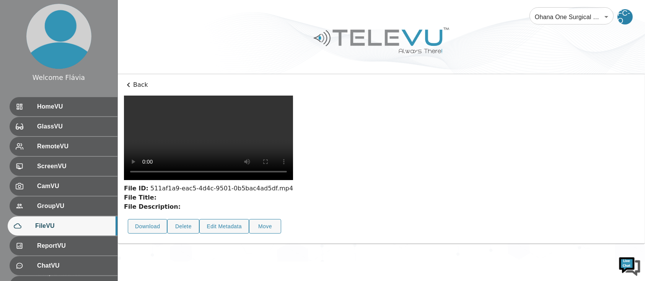
click at [281, 180] on video at bounding box center [208, 138] width 169 height 85
click at [294, 172] on video at bounding box center [209, 138] width 170 height 85
click at [292, 159] on video at bounding box center [208, 138] width 168 height 84
click at [293, 179] on video at bounding box center [208, 138] width 169 height 85
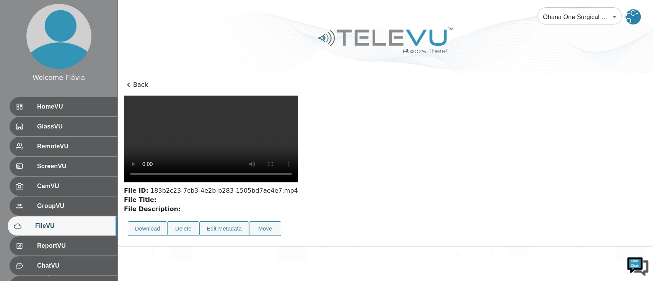
click at [236, 114] on video at bounding box center [211, 139] width 174 height 87
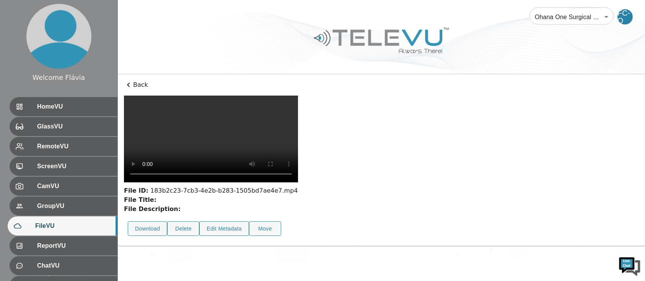
click at [249, 140] on video at bounding box center [211, 139] width 174 height 87
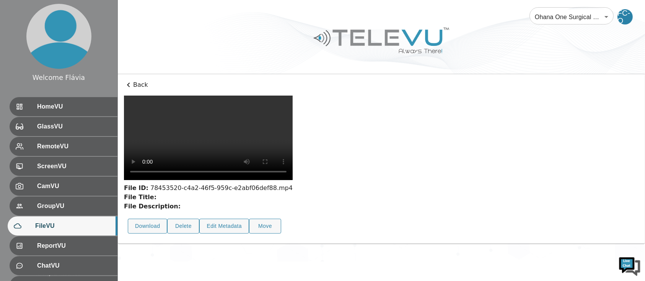
click at [278, 180] on video at bounding box center [208, 138] width 169 height 85
click at [294, 181] on video at bounding box center [209, 138] width 170 height 85
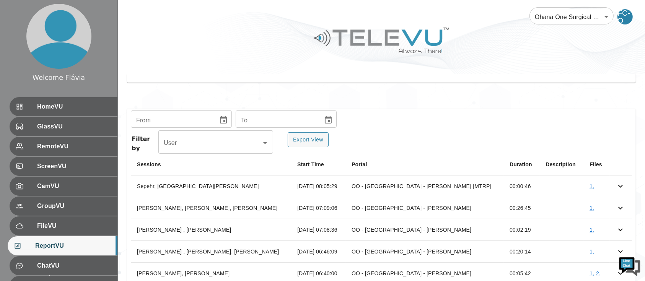
scroll to position [158, 0]
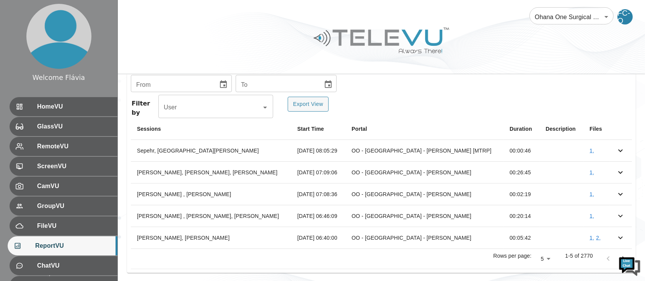
click at [490, 211] on body "Welcome Flávia HomeVU GlassVU RemoteVU ScreenVU CamVU GroupVU FileVU ReportVU C…" at bounding box center [322, 64] width 645 height 444
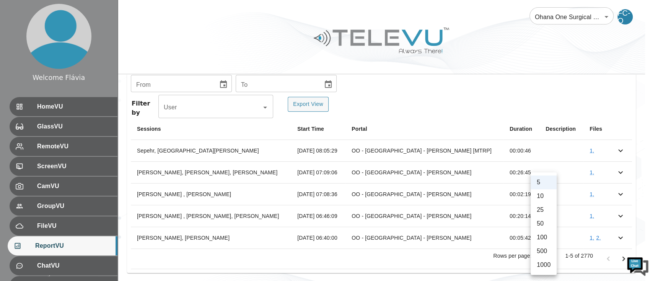
click at [490, 211] on ul "5 10 25 50 100 500 1000" at bounding box center [544, 224] width 26 height 103
click at [490, 211] on li "1000" at bounding box center [544, 265] width 26 height 14
type input "1000"
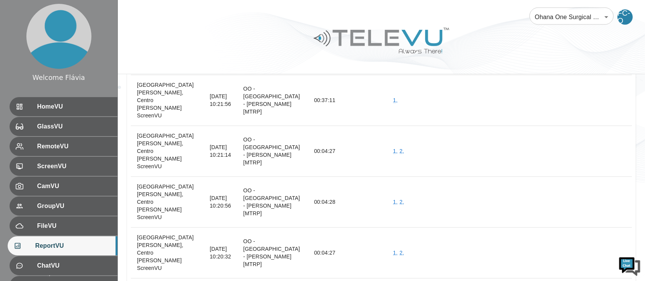
scroll to position [1560, 0]
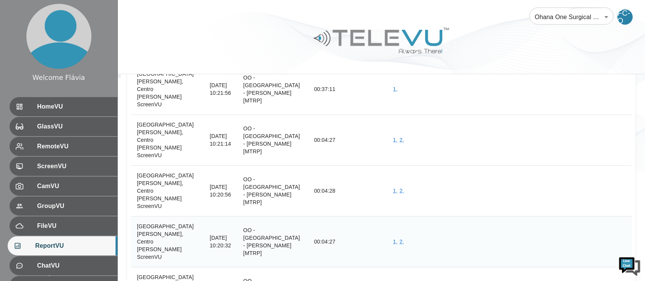
click at [484, 211] on td "1 , 2 ," at bounding box center [541, 242] width 309 height 51
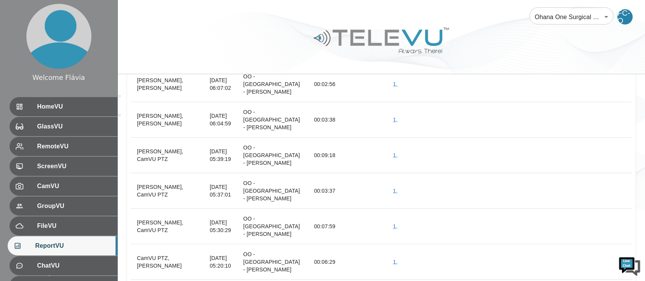
scroll to position [23019, 0]
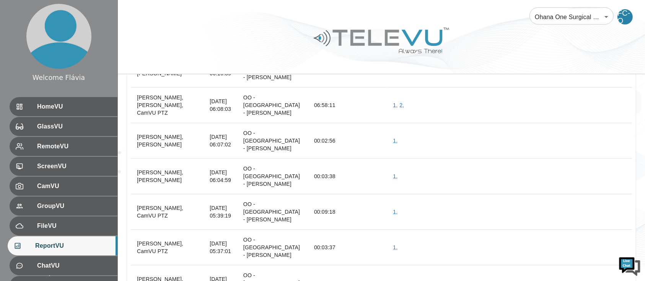
scroll to position [22963, 0]
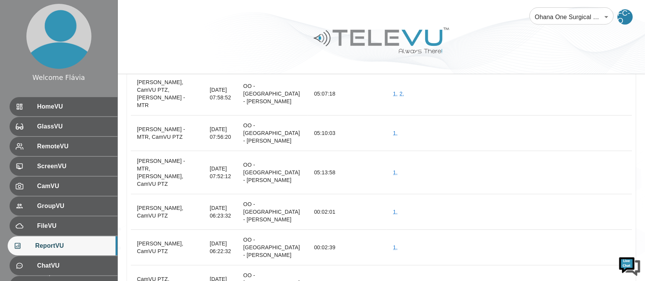
scroll to position [22749, 0]
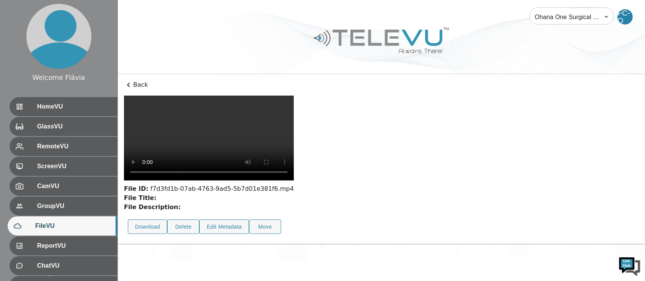
click at [294, 170] on video at bounding box center [209, 138] width 170 height 85
click at [294, 142] on video at bounding box center [209, 138] width 170 height 85
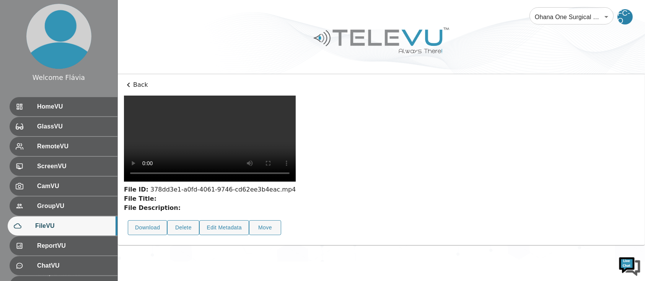
click at [234, 182] on video at bounding box center [210, 139] width 172 height 86
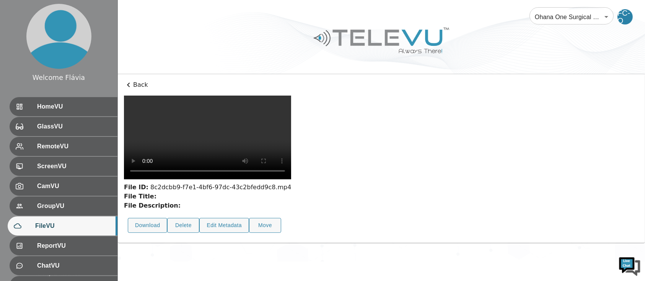
click at [245, 180] on video at bounding box center [207, 138] width 167 height 84
click at [254, 154] on video at bounding box center [206, 137] width 165 height 83
